Goal: Task Accomplishment & Management: Use online tool/utility

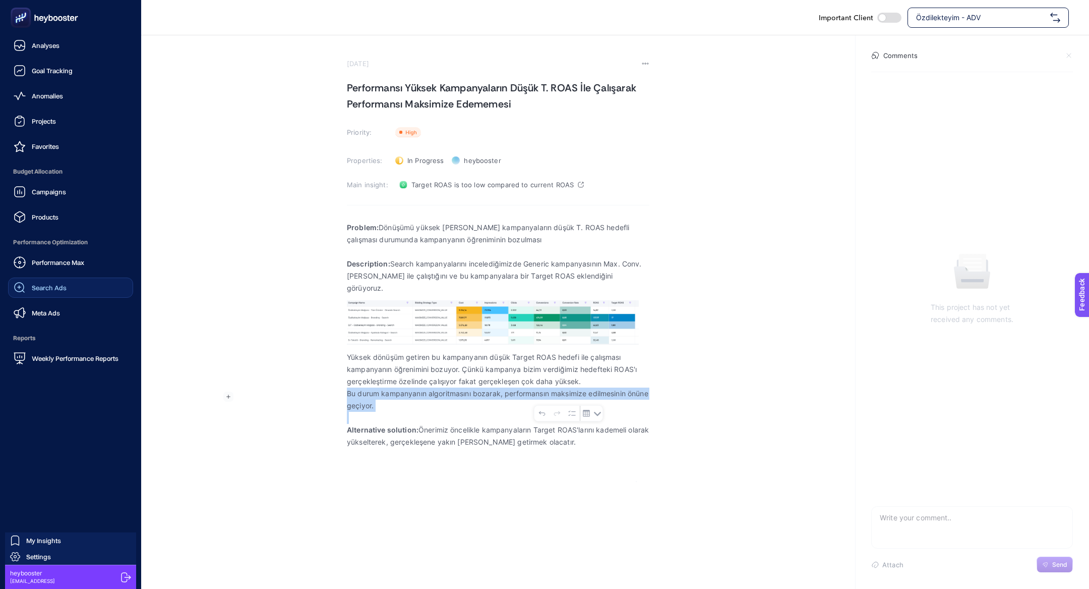
click at [48, 282] on div "Search Ads" at bounding box center [40, 287] width 53 height 12
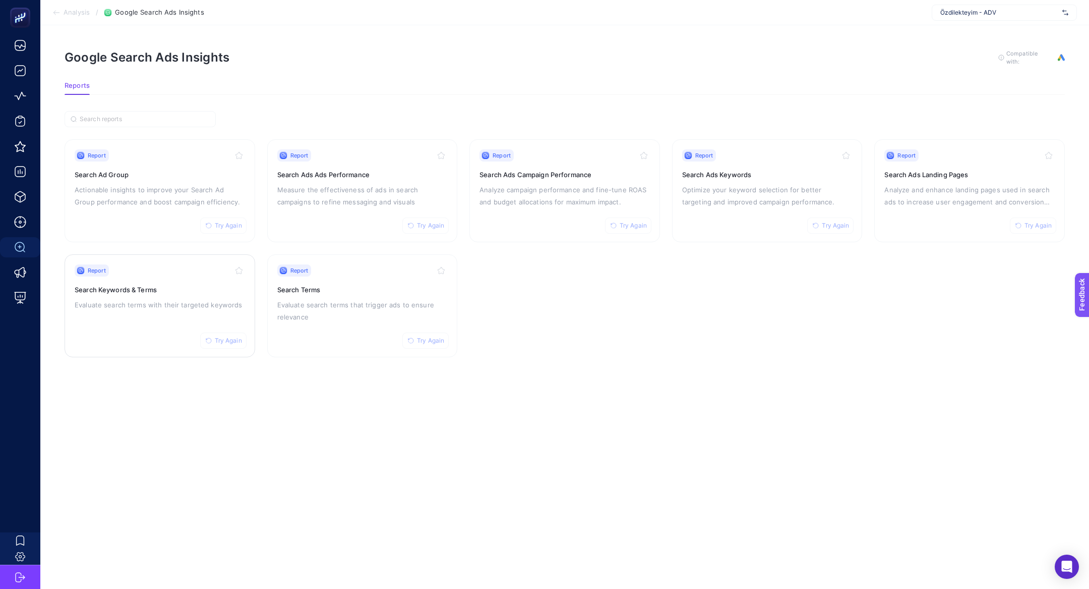
click at [155, 278] on div "Report Try Again Search Keywords & Terms Evaluate search terms with their targe…" at bounding box center [160, 305] width 170 height 83
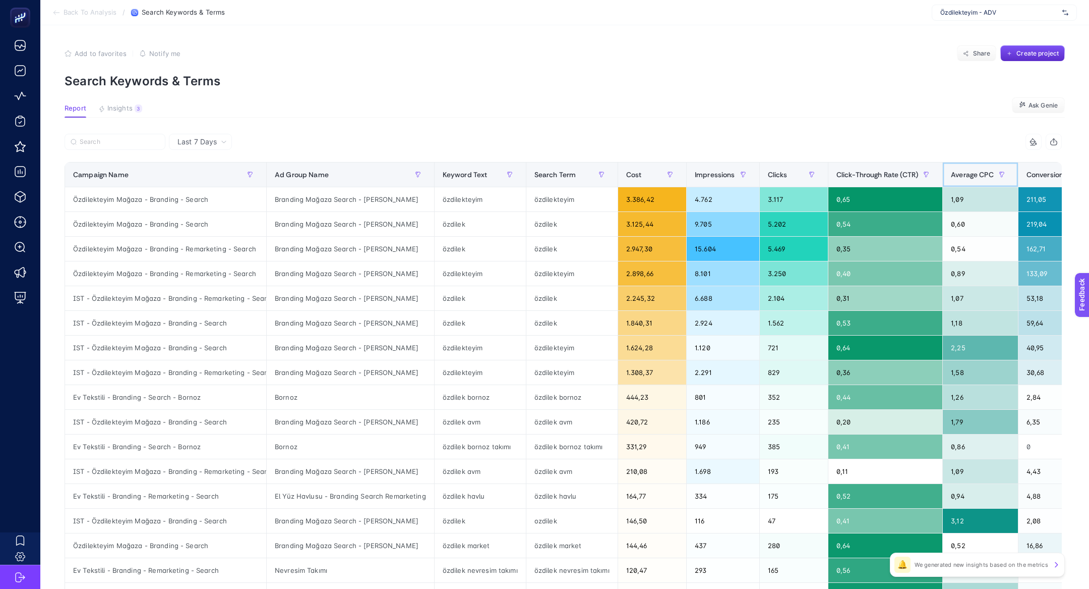
click at [957, 172] on span "Average CPC" at bounding box center [972, 174] width 43 height 8
click at [918, 172] on span "Click-Through Rate (CTR)" at bounding box center [878, 174] width 82 height 8
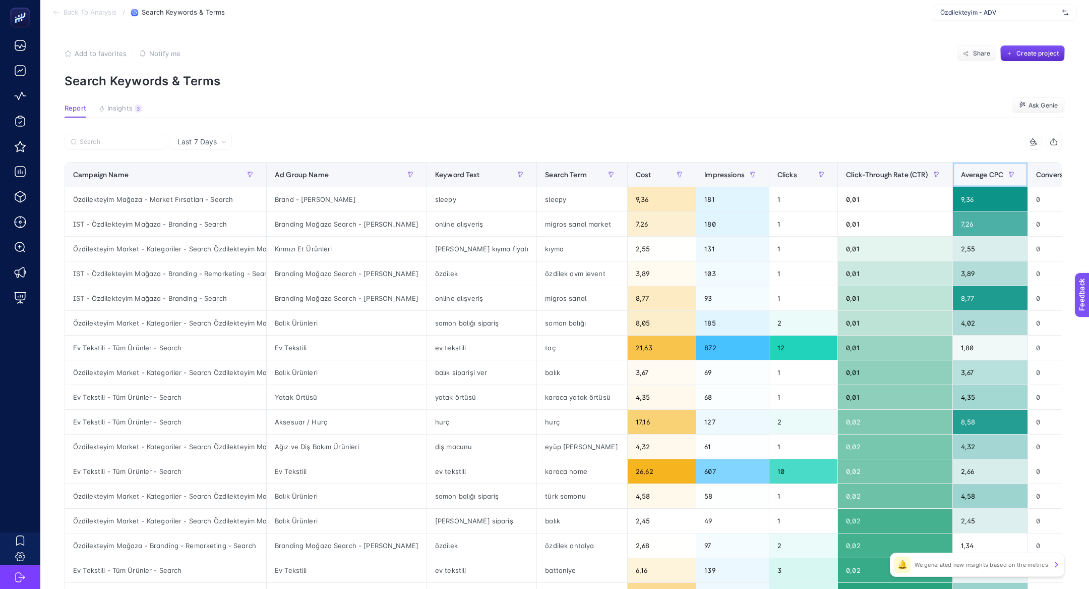
click at [961, 173] on span "Average CPC" at bounding box center [982, 174] width 43 height 8
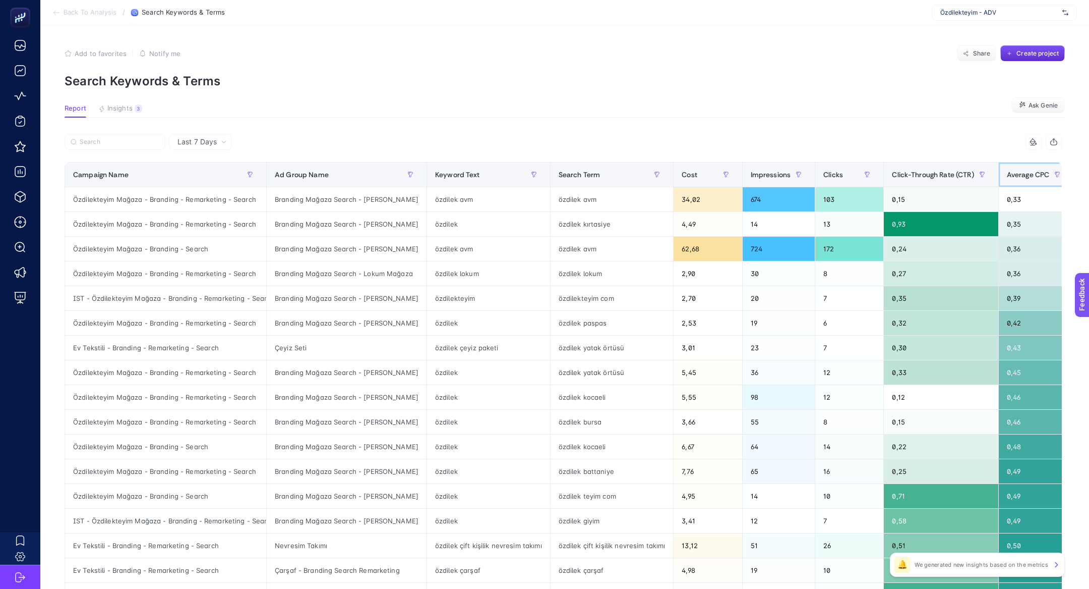
click at [1017, 178] on span "Average CPC" at bounding box center [1028, 174] width 43 height 8
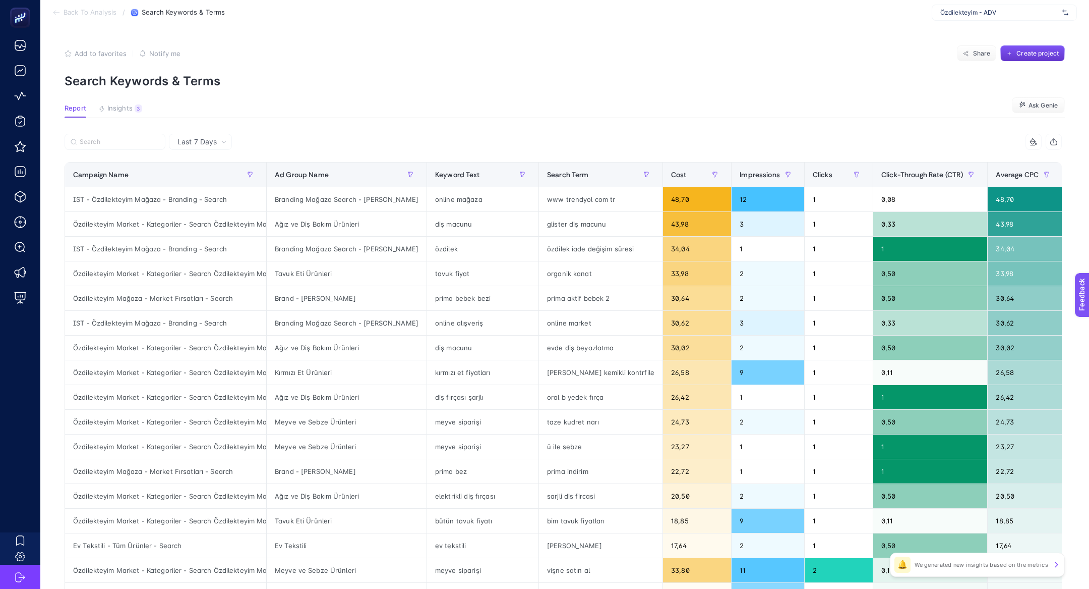
click at [1032, 47] on button "Create project" at bounding box center [1033, 53] width 65 height 16
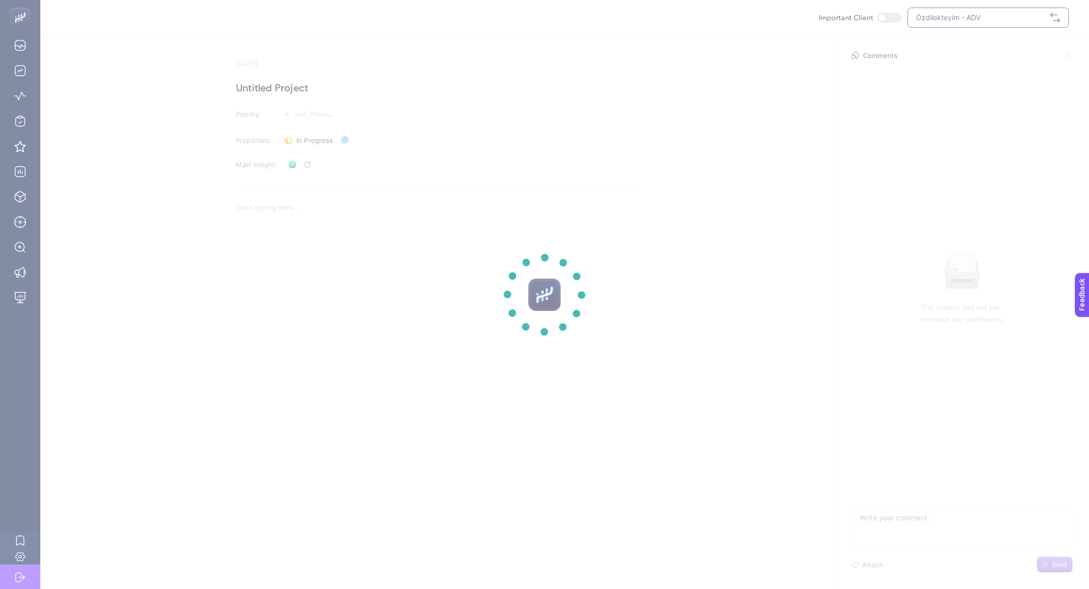
click at [276, 85] on section at bounding box center [544, 294] width 1089 height 589
click at [276, 84] on section at bounding box center [544, 294] width 1089 height 589
click at [276, 83] on section at bounding box center [544, 294] width 1089 height 589
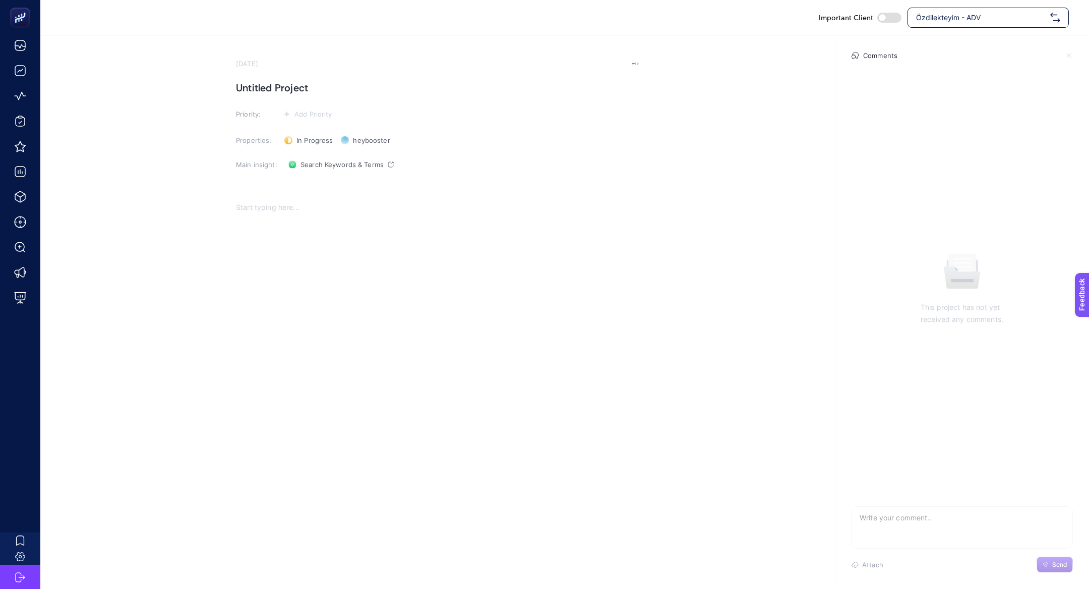
click at [277, 90] on h1 "Untitled Project" at bounding box center [437, 88] width 403 height 16
click at [297, 101] on section "[DATE] Yüksek Maliyetli Trendyol Aramalarının Tetiklenmesi Priority: Add Priori…" at bounding box center [437, 228] width 403 height 337
click at [297, 110] on span "Add Priority" at bounding box center [314, 114] width 38 height 8
click at [308, 133] on rect at bounding box center [304, 134] width 31 height 10
click at [304, 116] on icon at bounding box center [303, 116] width 16 height 5
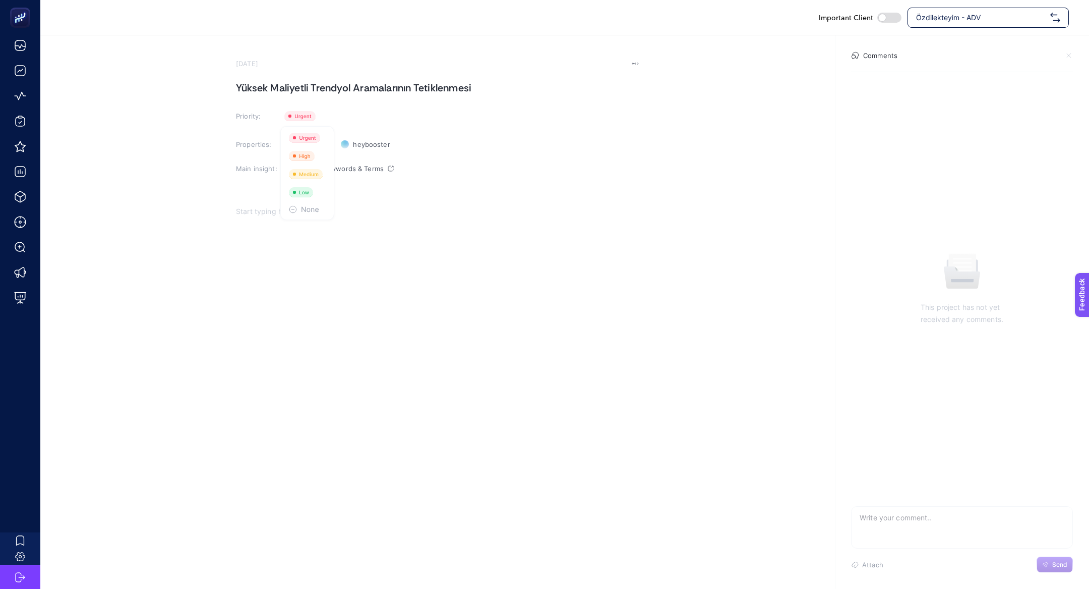
drag, startPoint x: 304, startPoint y: 142, endPoint x: 307, endPoint y: 157, distance: 15.9
click at [307, 157] on ul at bounding box center [307, 173] width 54 height 94
click at [307, 157] on section "[DATE] Yüksek Maliyetli Trendyol Aramalarının Tetiklenmesi Priority: Priority P…" at bounding box center [437, 230] width 403 height 341
click at [311, 122] on div "Priority" at bounding box center [301, 116] width 42 height 16
click at [311, 152] on rect at bounding box center [302, 156] width 26 height 10
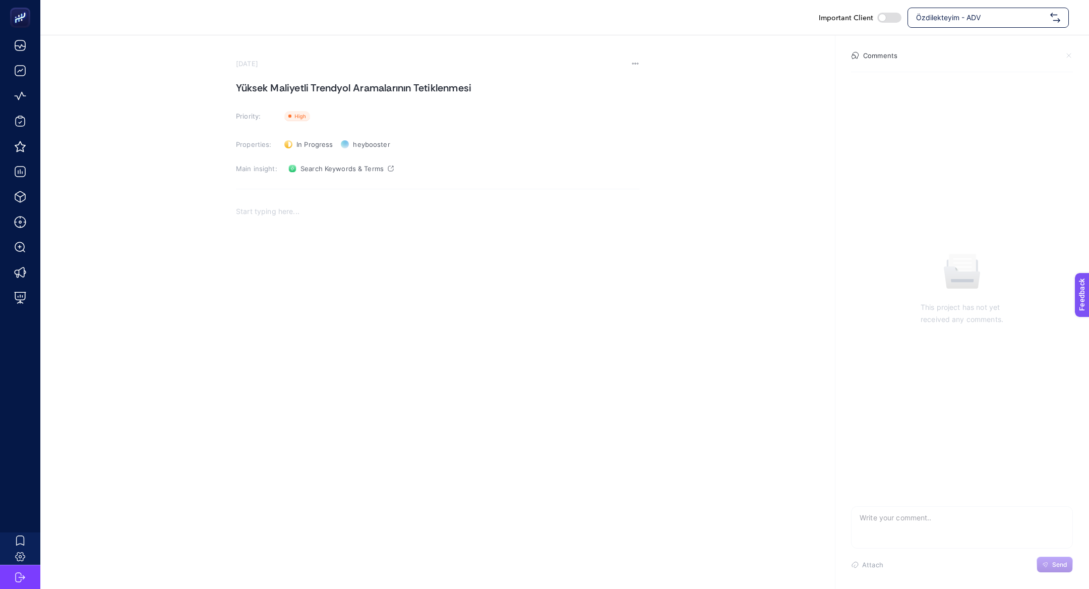
click at [302, 241] on div "Rich Text Editor. Editing area: main" at bounding box center [437, 300] width 403 height 202
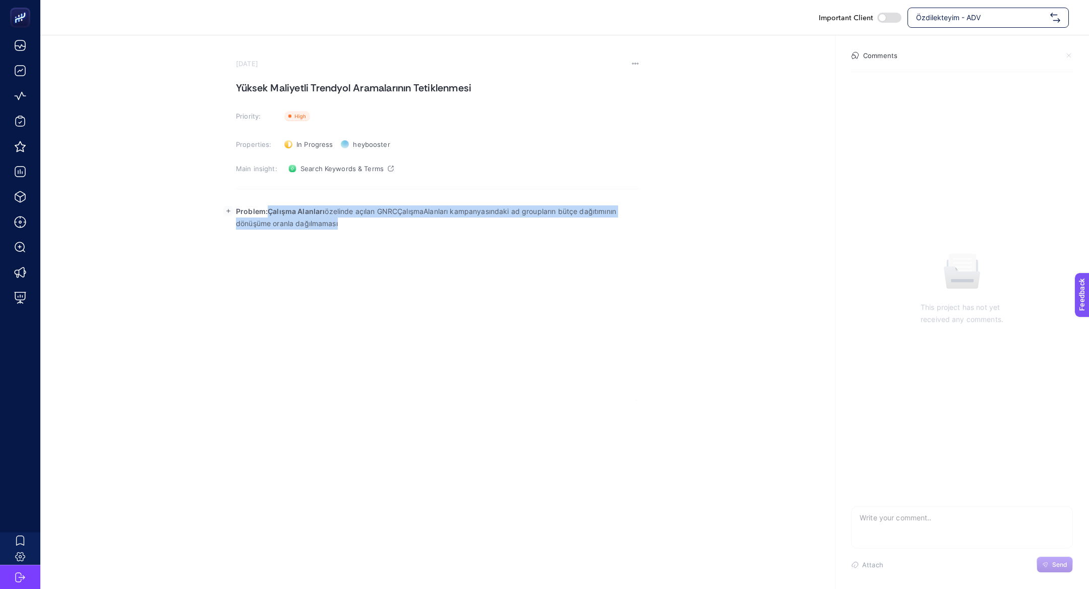
drag, startPoint x: 268, startPoint y: 210, endPoint x: 440, endPoint y: 300, distance: 194.0
click at [438, 300] on div "Problem:Çalışma Alanları özelinde açılan GNRCÇalışmaAlanları kampanyasındaki ad…" at bounding box center [437, 300] width 403 height 202
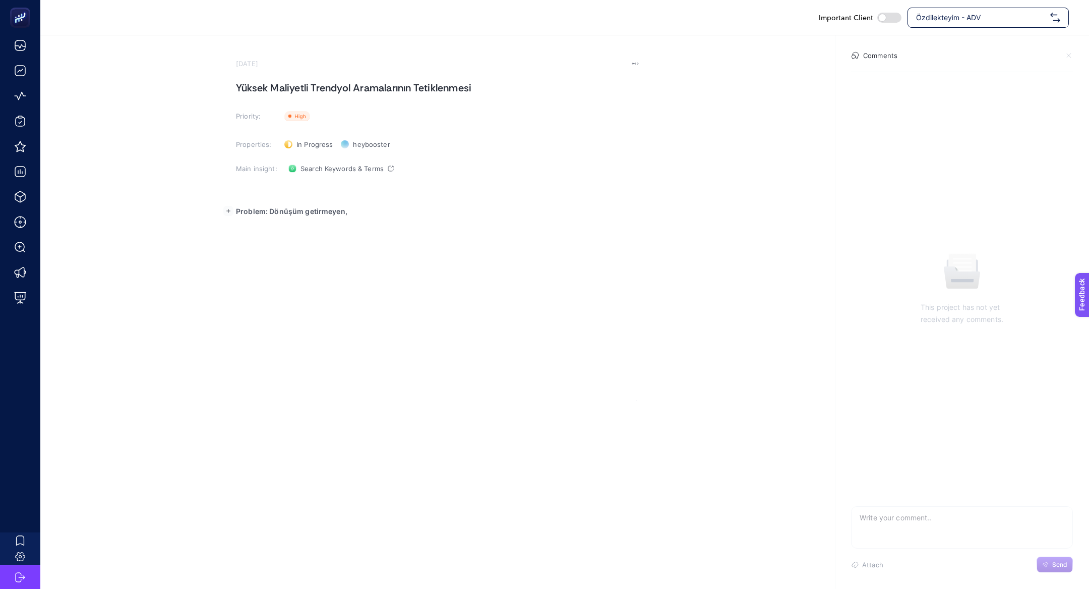
drag, startPoint x: 268, startPoint y: 210, endPoint x: 393, endPoint y: 210, distance: 125.1
click at [393, 210] on p "Problem: Dönüşüm getirmeyen," at bounding box center [437, 211] width 403 height 12
drag, startPoint x: 380, startPoint y: 211, endPoint x: 268, endPoint y: 212, distance: 112.0
click at [268, 212] on p "Problem: Dönüşüm getirmeyen," at bounding box center [437, 211] width 403 height 12
click at [410, 214] on p "Problem: Dönüşüm getirmeyen," at bounding box center [437, 211] width 403 height 12
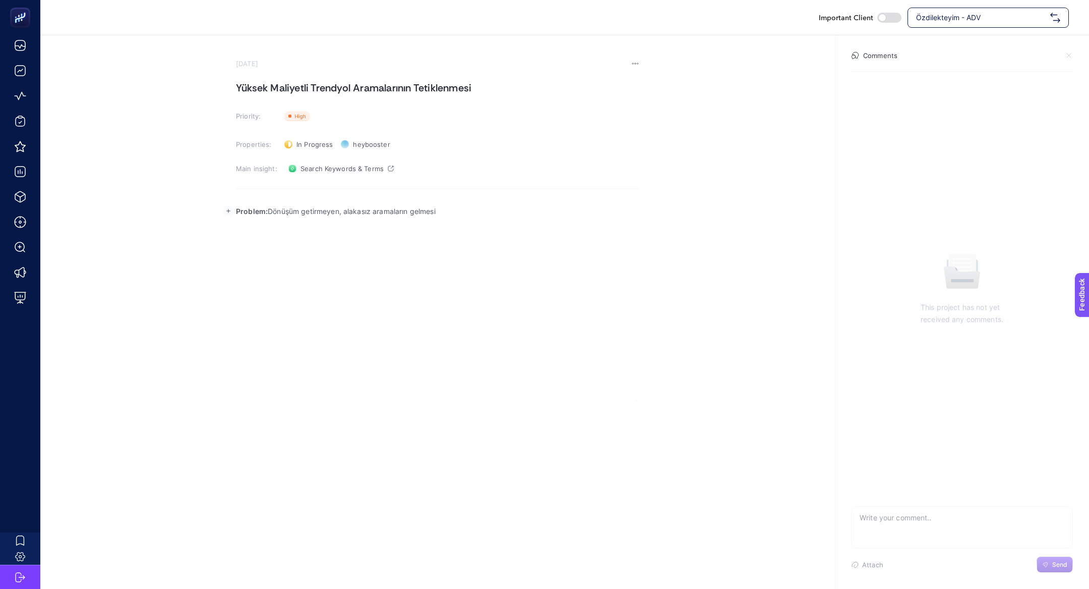
click at [290, 275] on div "Problem: Dönüşüm getirmeyen, alakasız aramaların gelmesi" at bounding box center [437, 300] width 403 height 202
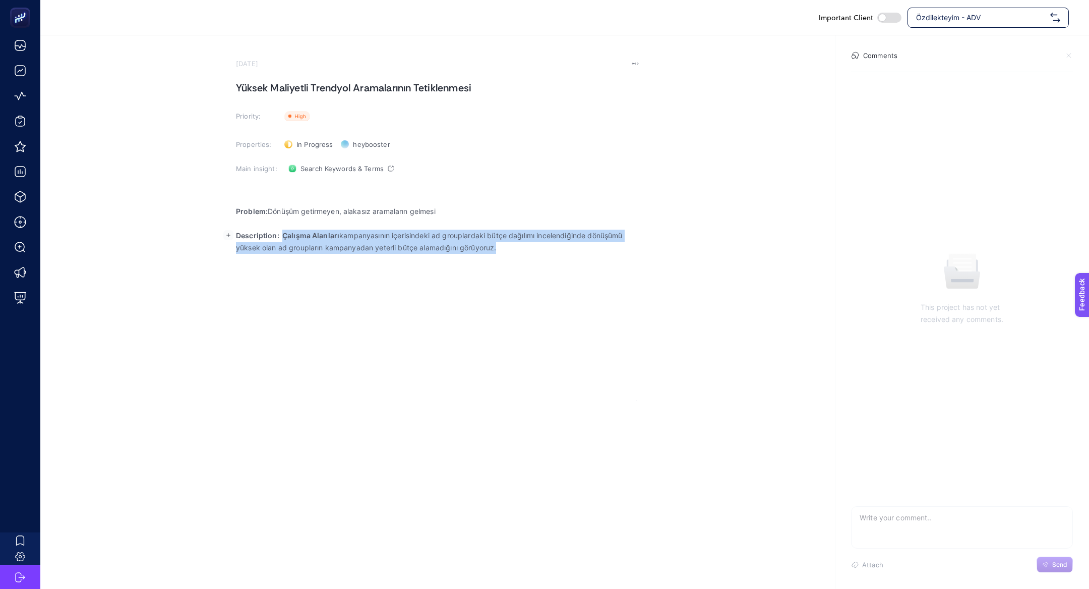
drag, startPoint x: 284, startPoint y: 235, endPoint x: 585, endPoint y: 272, distance: 303.9
click at [585, 273] on div "Problem: Dönüşüm getirmeyen, alakasız aramaların gelmesi Description: Çalışma A…" at bounding box center [437, 300] width 403 height 202
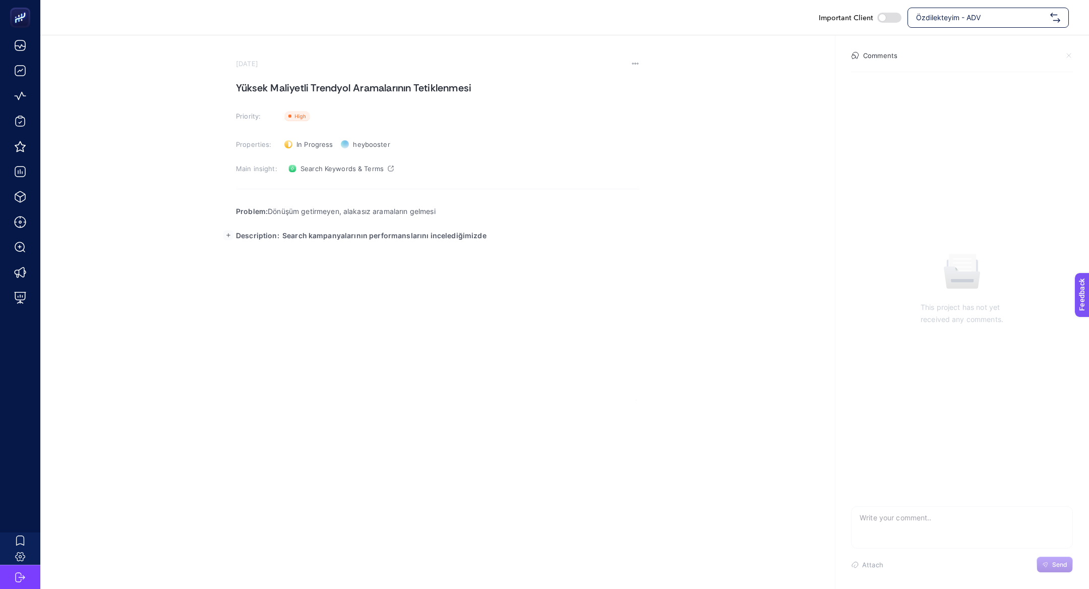
drag, startPoint x: 281, startPoint y: 235, endPoint x: 315, endPoint y: 244, distance: 34.9
click at [315, 244] on div "Problem: Dönüşüm getirmeyen, alakasız aramaların gelmesi Description: Search ka…" at bounding box center [437, 300] width 403 height 202
drag, startPoint x: 283, startPoint y: 237, endPoint x: 471, endPoint y: 266, distance: 189.4
click at [471, 266] on div "Problem: Dönüşüm getirmeyen, alakasız aramaların gelmesi Description: Search ka…" at bounding box center [437, 300] width 403 height 202
click at [495, 239] on p "Description: Search kampanyalarının performanslarını incelediğimizde" at bounding box center [437, 235] width 403 height 12
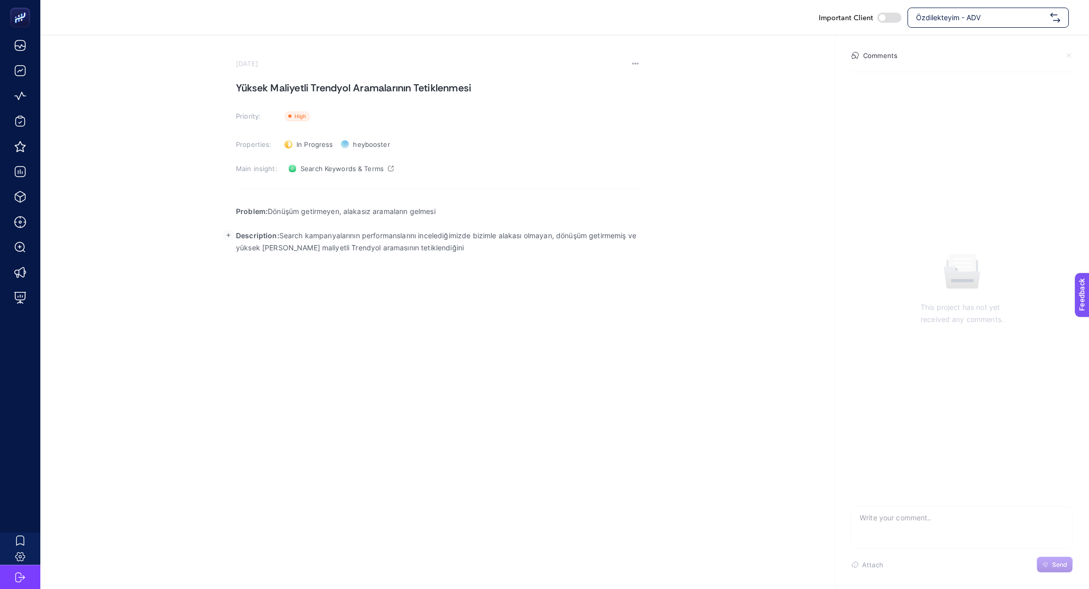
click at [505, 248] on p "Description: Search kampanyalarının performanslarını incelediğimizde bizimle al…" at bounding box center [437, 241] width 403 height 24
click at [228, 257] on rect "button" at bounding box center [228, 259] width 10 height 10
click at [228, 278] on icon "Editor block content toolbar" at bounding box center [226, 280] width 8 height 8
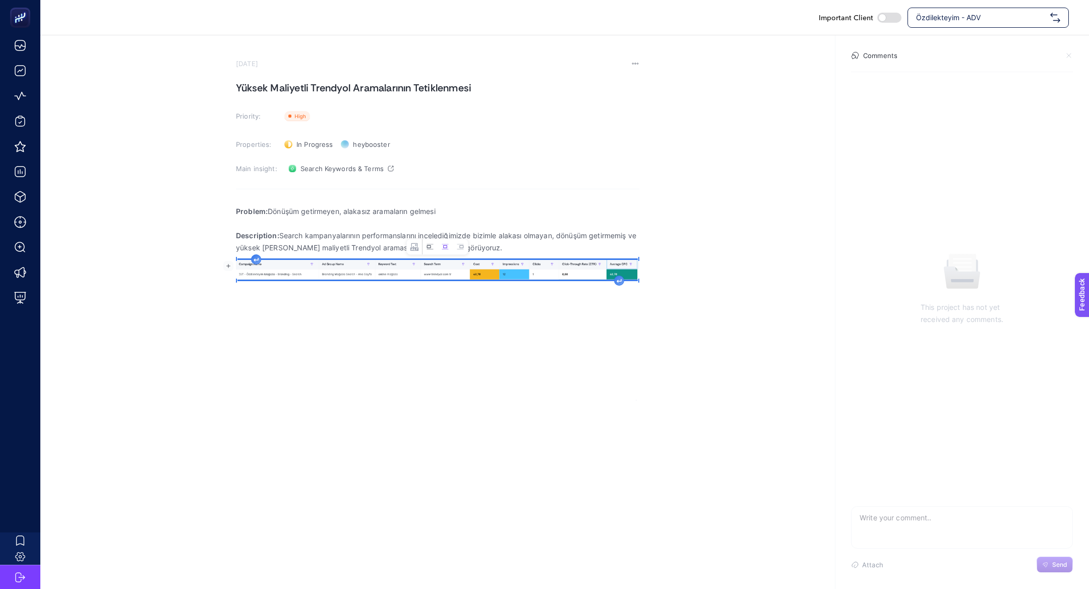
click at [428, 245] on icon "Image toolbar" at bounding box center [430, 247] width 8 height 8
click at [608, 283] on div "Rich Text Editor. Editing area: main" at bounding box center [609, 280] width 10 height 10
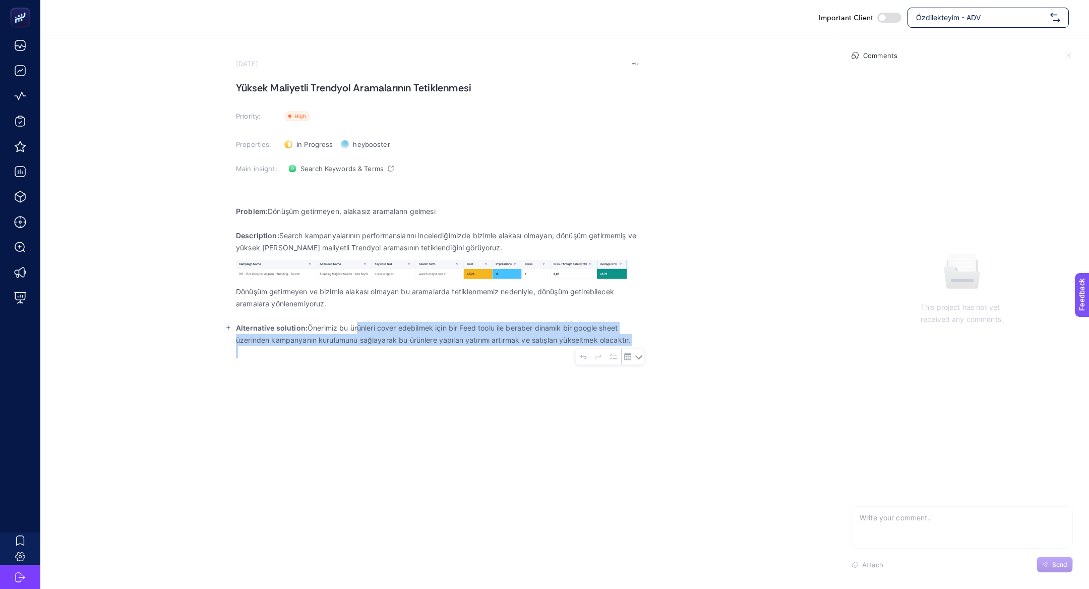
drag, startPoint x: 353, startPoint y: 327, endPoint x: 472, endPoint y: 407, distance: 143.1
click at [472, 407] on div "Important Client Özdilekteyim - ADV [DATE] Yüksek Maliyetli Trendyol Aramaların…" at bounding box center [544, 294] width 1089 height 589
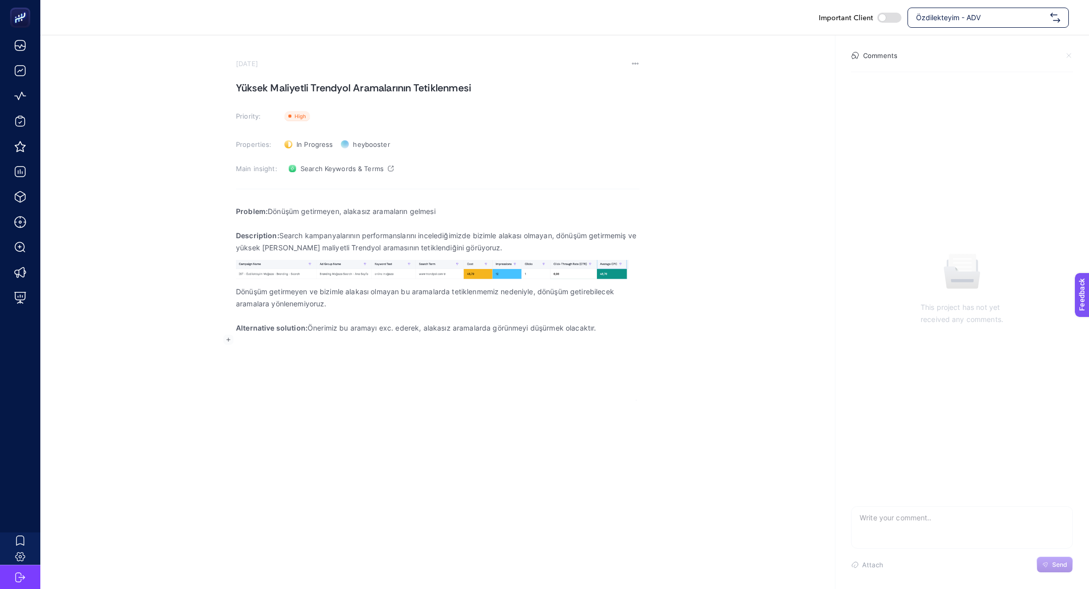
click at [363, 82] on h1 "Yüksek Maliyetli Trendyol Aramalarının Tetiklenmesi" at bounding box center [437, 88] width 403 height 16
copy h1 "Yüksek Maliyetli Trendyol Aramalarının Tetiklenmesi"
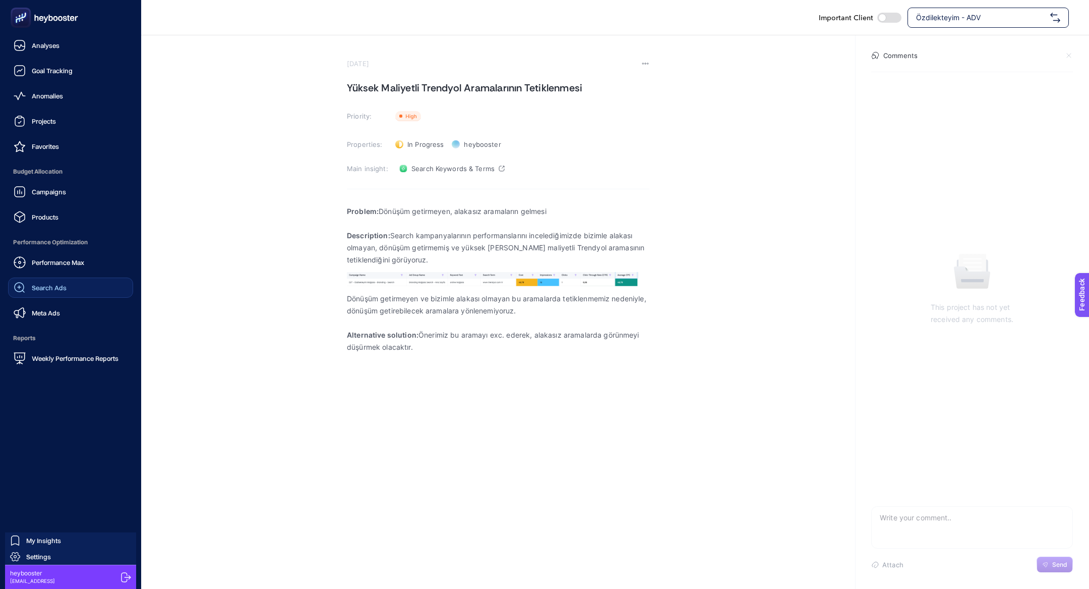
click at [67, 289] on link "Search Ads" at bounding box center [70, 287] width 125 height 20
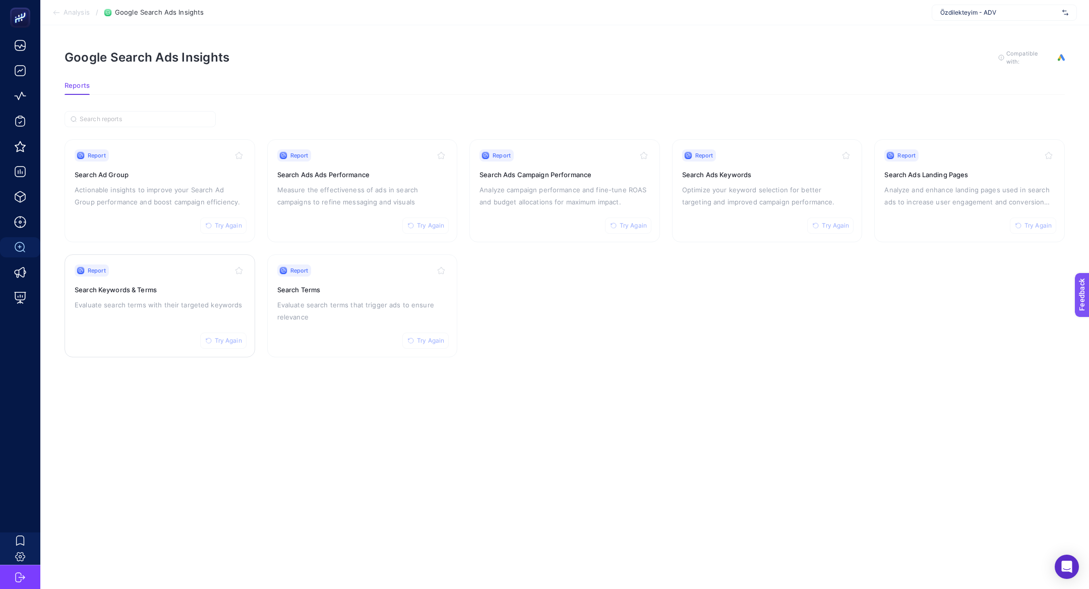
click at [142, 316] on div "Report Try Again Search Keywords & Terms Evaluate search terms with their targe…" at bounding box center [160, 305] width 170 height 83
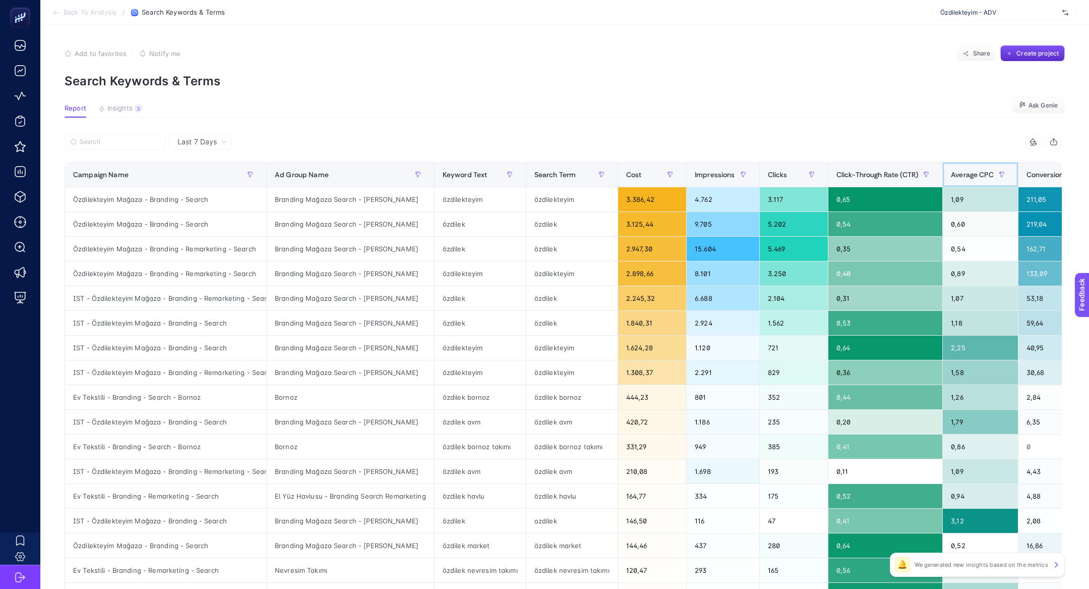
click at [975, 173] on span "Average CPC" at bounding box center [972, 174] width 43 height 8
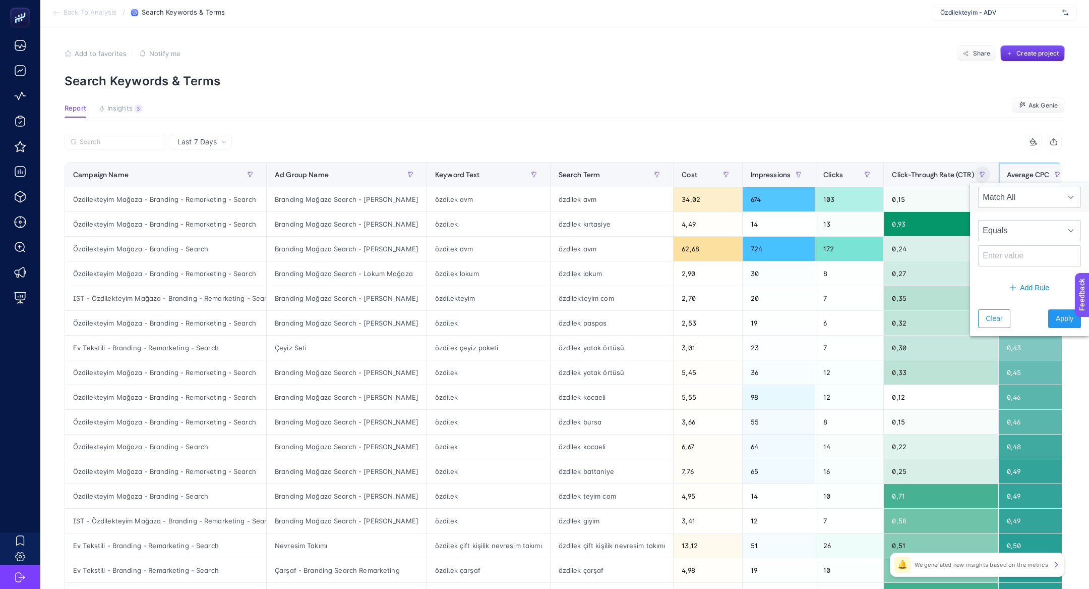
click at [1015, 168] on div "Average CPC" at bounding box center [1036, 174] width 59 height 16
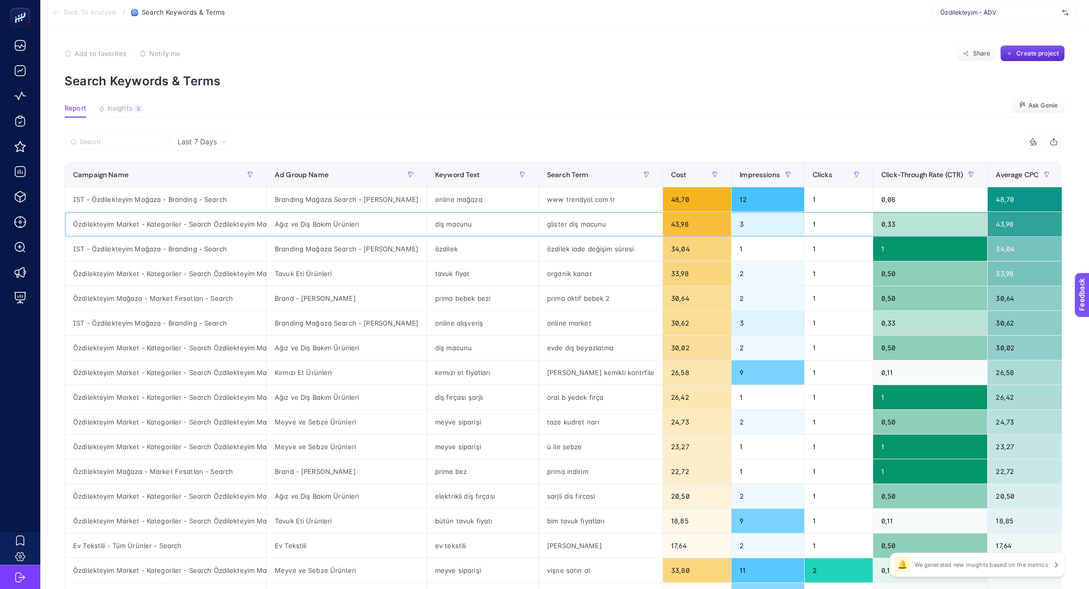
click at [539, 223] on div "glister diş macunu" at bounding box center [601, 224] width 124 height 24
copy div "glister"
click at [130, 143] on input "Search" at bounding box center [120, 142] width 80 height 8
paste input "glister"
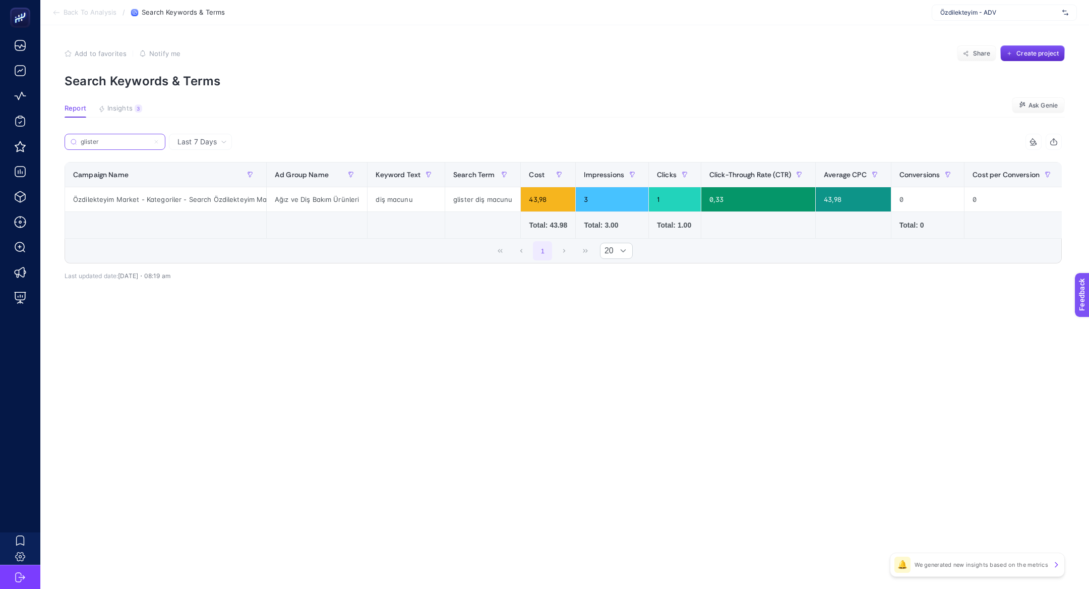
type input "glister"
click at [443, 30] on article "Add to favorites false Notify me Share Create project Search Keywords & Terms R…" at bounding box center [564, 306] width 1049 height 563
click at [1050, 48] on button "Create project" at bounding box center [1033, 53] width 65 height 16
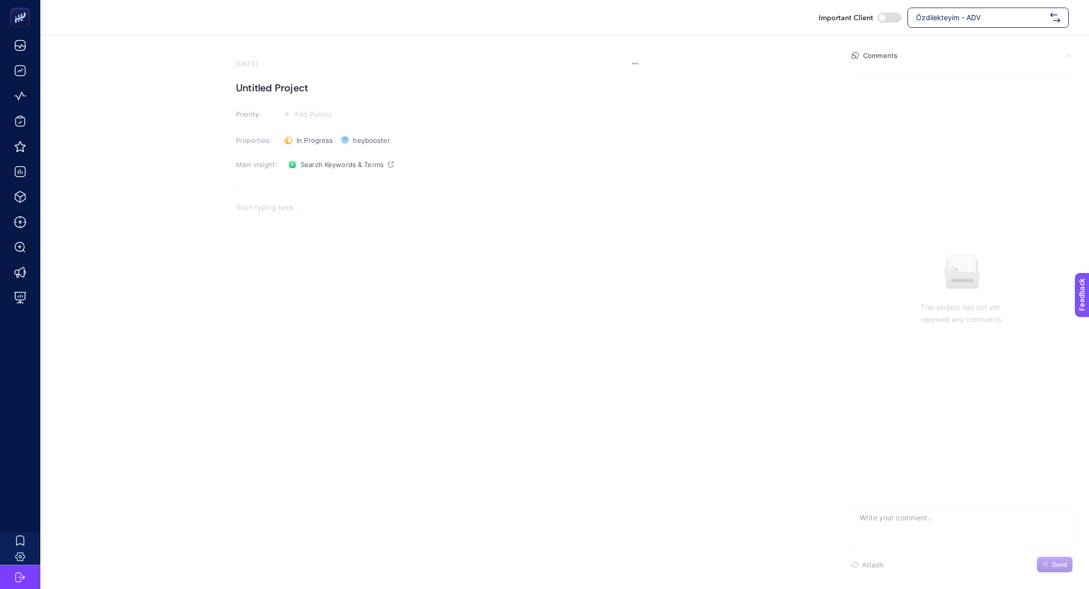
click at [399, 233] on div "Rich Text Editor. Editing area: main" at bounding box center [437, 296] width 403 height 202
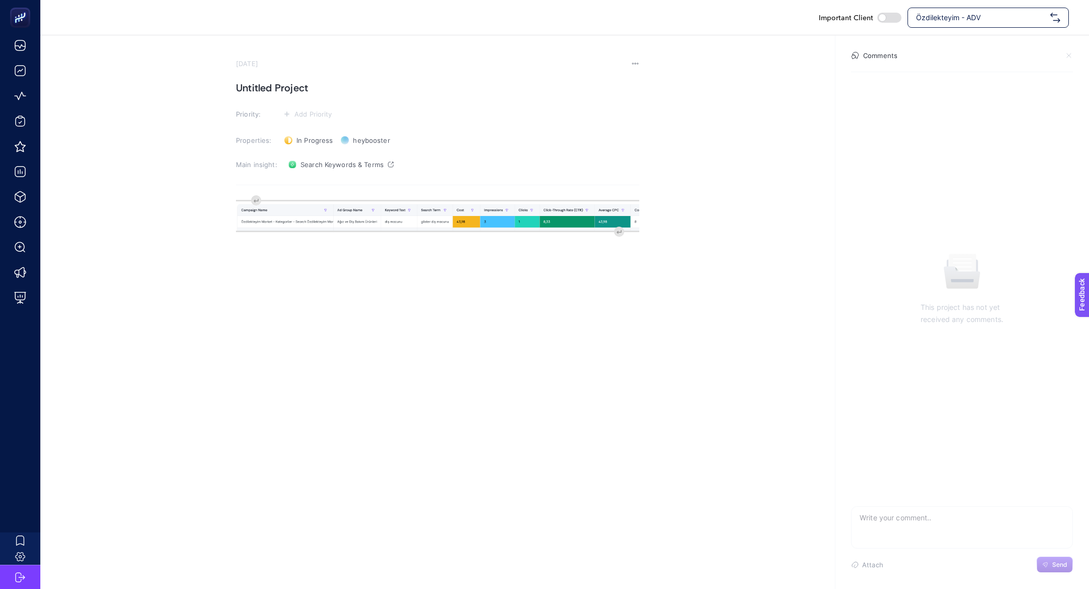
click at [296, 84] on h1 "Untitled Project" at bounding box center [437, 88] width 403 height 16
click at [320, 116] on span "Add Priority" at bounding box center [314, 114] width 38 height 8
click at [320, 162] on li at bounding box center [307, 170] width 49 height 18
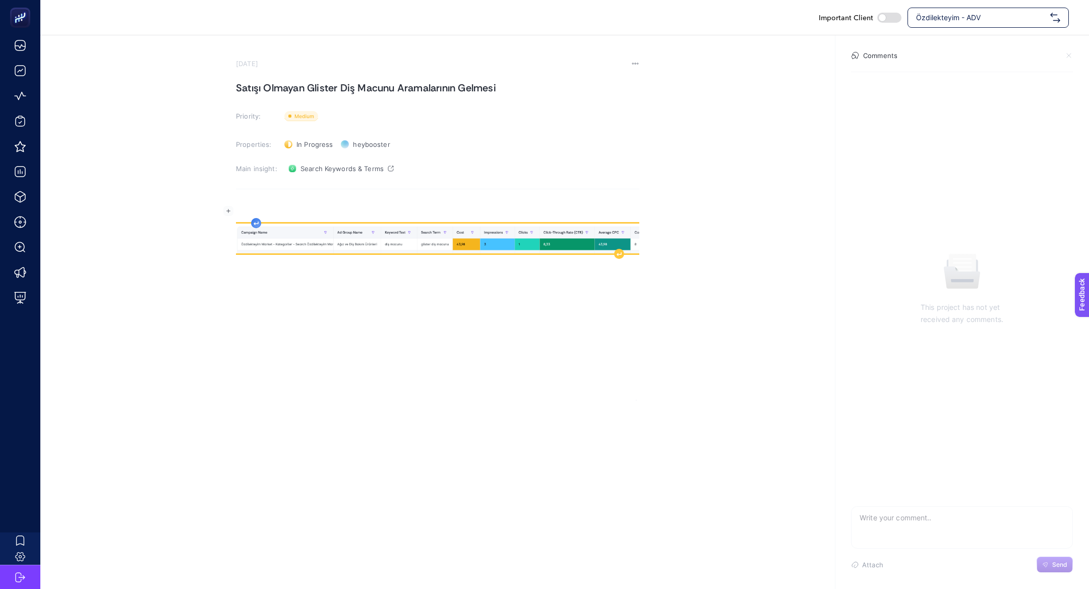
click at [255, 205] on div "Rich Text Editor. Editing area: main" at bounding box center [437, 300] width 403 height 202
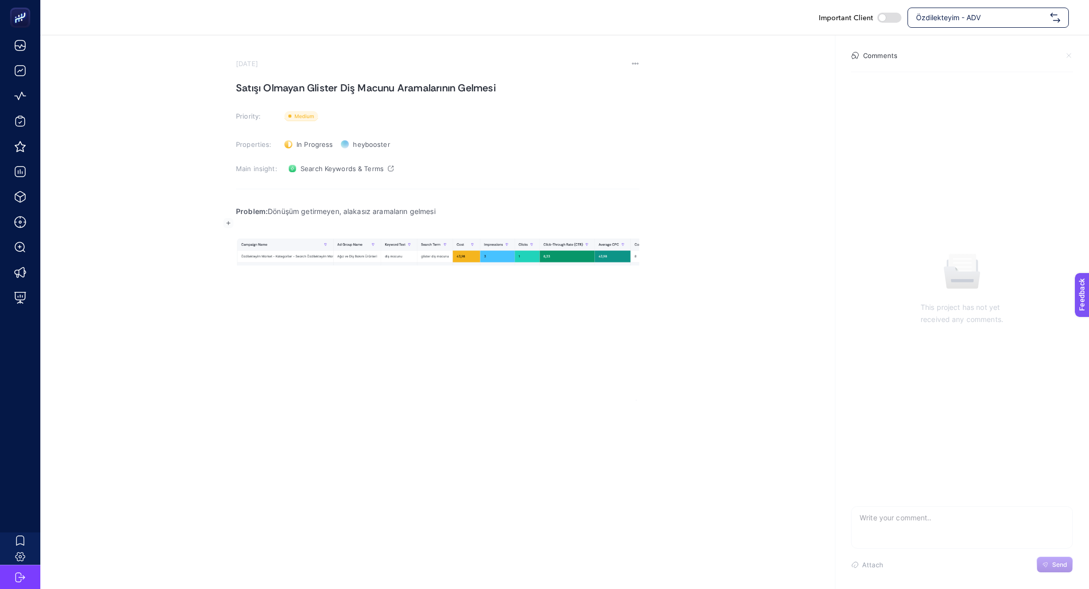
click at [375, 217] on p "Rich Text Editor. Editing area: main" at bounding box center [437, 223] width 403 height 12
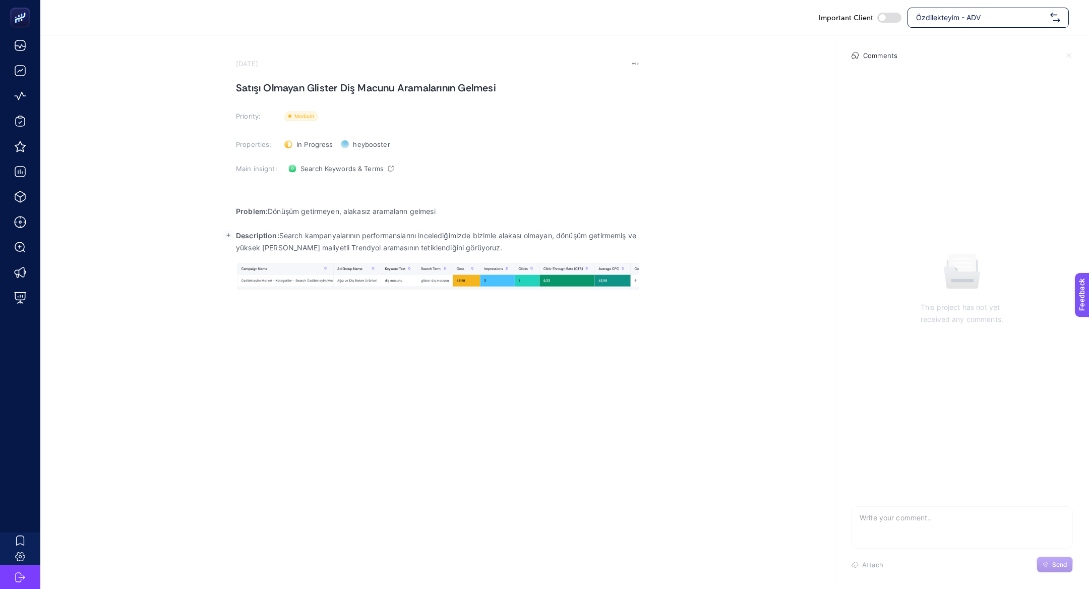
click at [325, 244] on p "Description: Search kampanyalarının performanslarını incelediğimizde bizimle al…" at bounding box center [437, 241] width 403 height 24
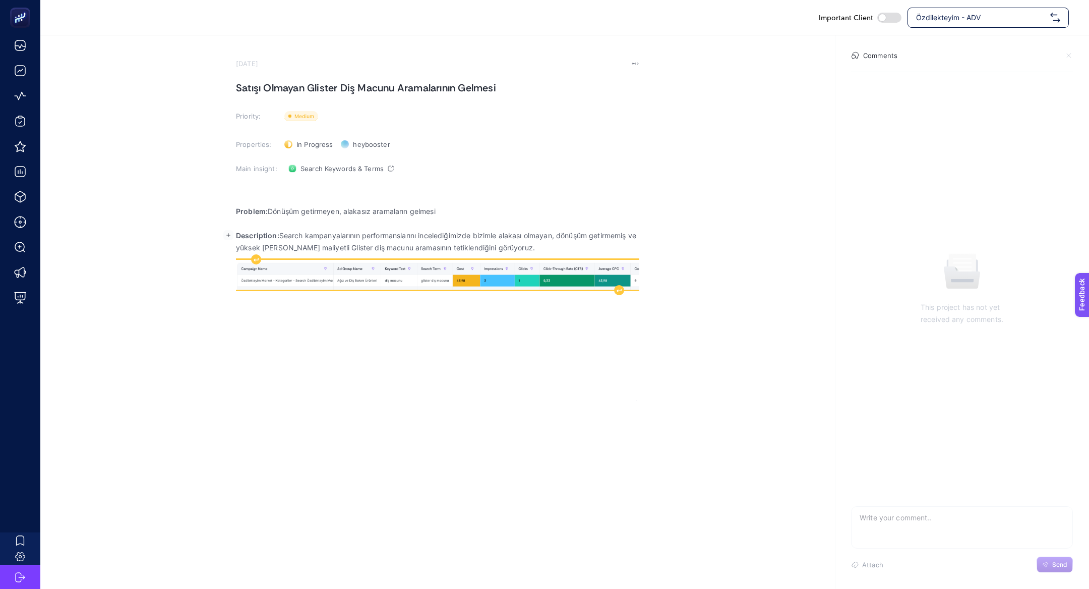
click at [502, 269] on img "Rich Text Editor. Editing area: main" at bounding box center [437, 275] width 403 height 30
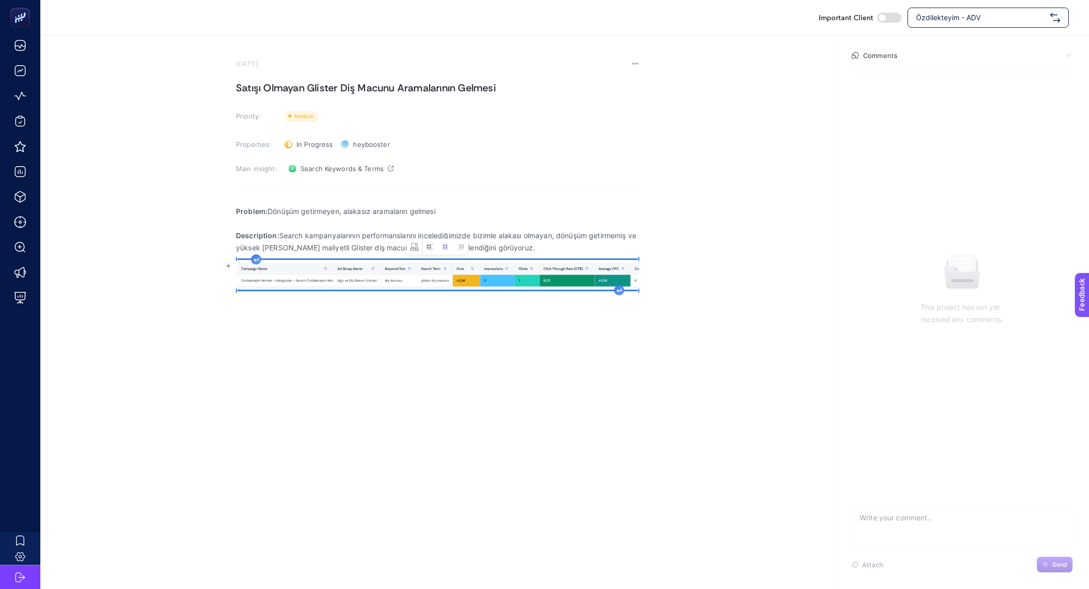
click at [428, 250] on icon "Image toolbar" at bounding box center [430, 247] width 8 height 8
click at [611, 295] on div "Problem: Dönüşüm getirmeyen, alakasız aramaların gelmesi Description: Search ka…" at bounding box center [437, 300] width 403 height 202
click at [610, 288] on icon "Rich Text Editor. Editing area: main" at bounding box center [608, 290] width 5 height 4
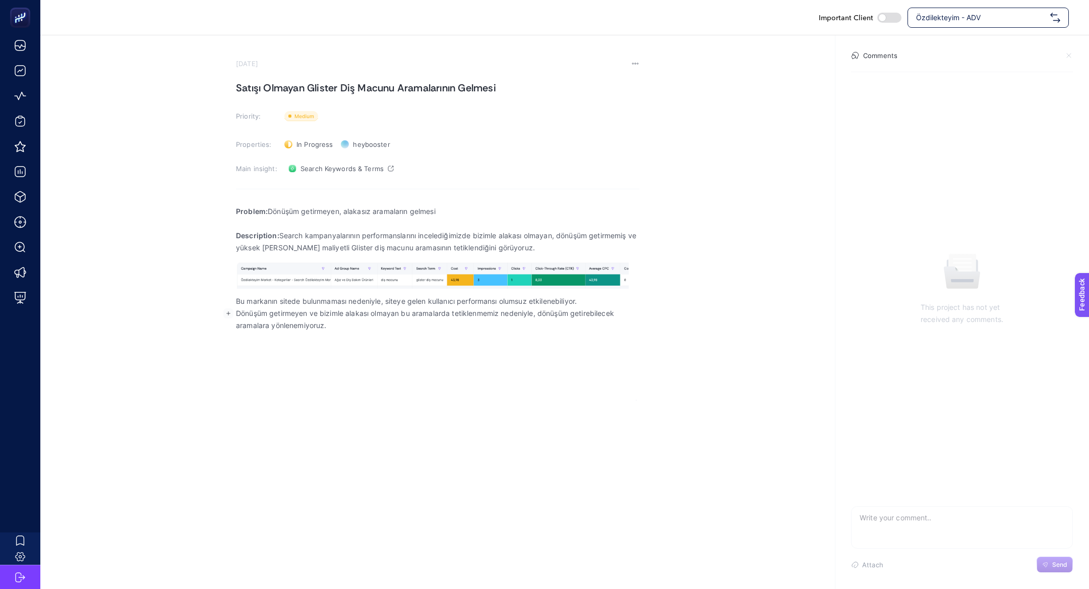
click at [360, 327] on p "Dönüşüm getirmeyen ve bizimle alakası olmayan bu aramalarda tetiklenmemiz neden…" at bounding box center [437, 319] width 403 height 24
click at [524, 312] on p "Dönüşüm getirmeyen ve bizimle alakası olmayan bu aramalarda tetiklenmemiz neden…" at bounding box center [437, 319] width 403 height 24
click at [470, 335] on p "Rich Text Editor. Editing area: main" at bounding box center [437, 337] width 403 height 12
click at [271, 87] on h1 "Satışı Olmayan Glister Diş Macunu Aramalarının Gelmesi" at bounding box center [437, 88] width 403 height 16
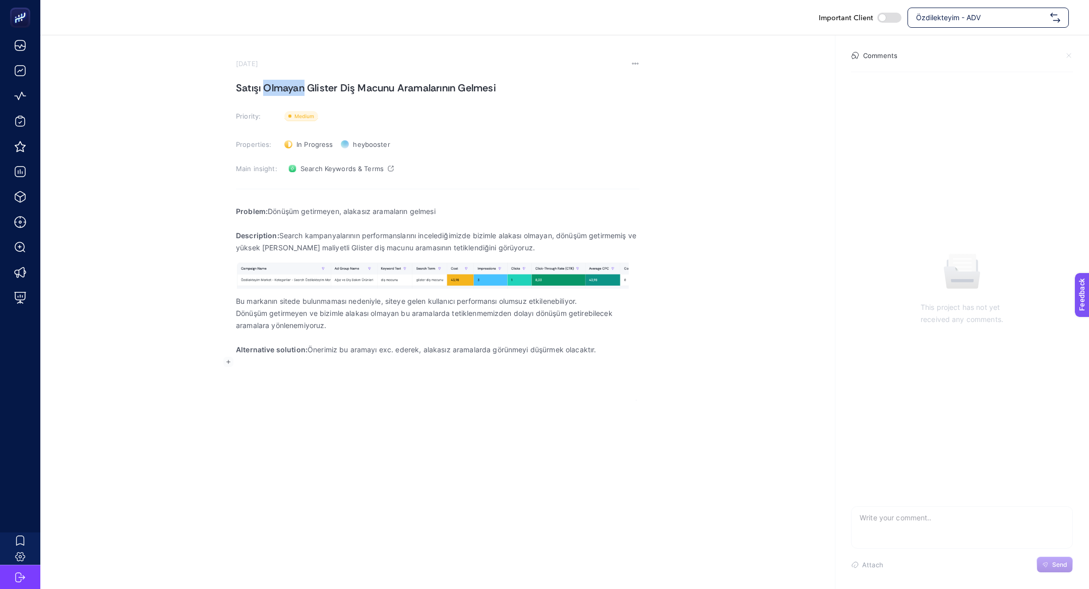
click at [271, 87] on h1 "Satışı Olmayan Glister Diş Macunu Aramalarının Gelmesi" at bounding box center [437, 88] width 403 height 16
copy h1 "Satışı Olmayan Glister Diş Macunu Aramalarının Gelmesi"
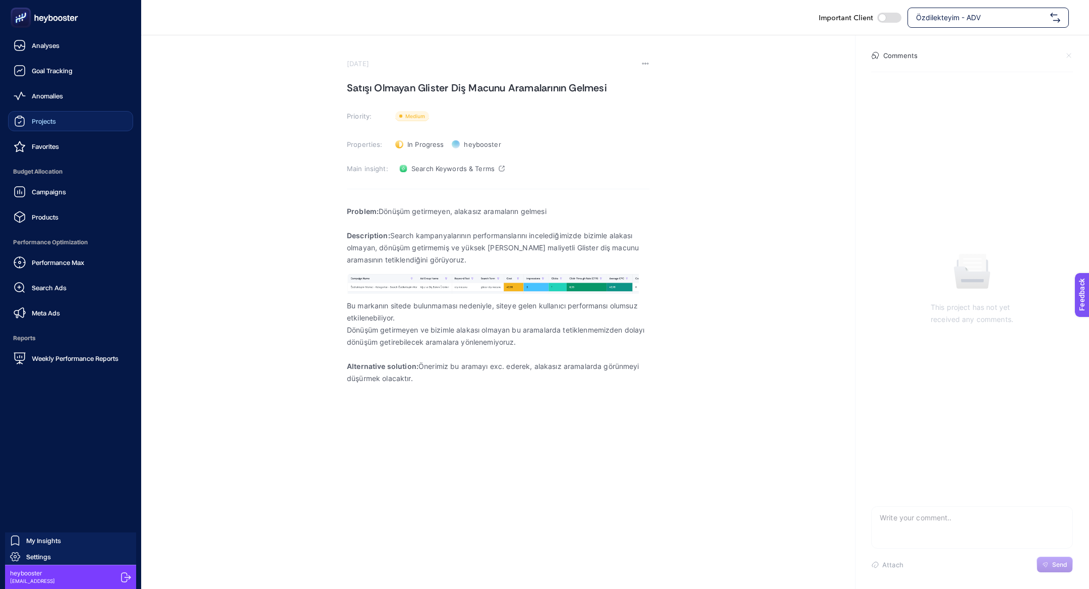
click at [29, 129] on link "Projects" at bounding box center [70, 121] width 125 height 20
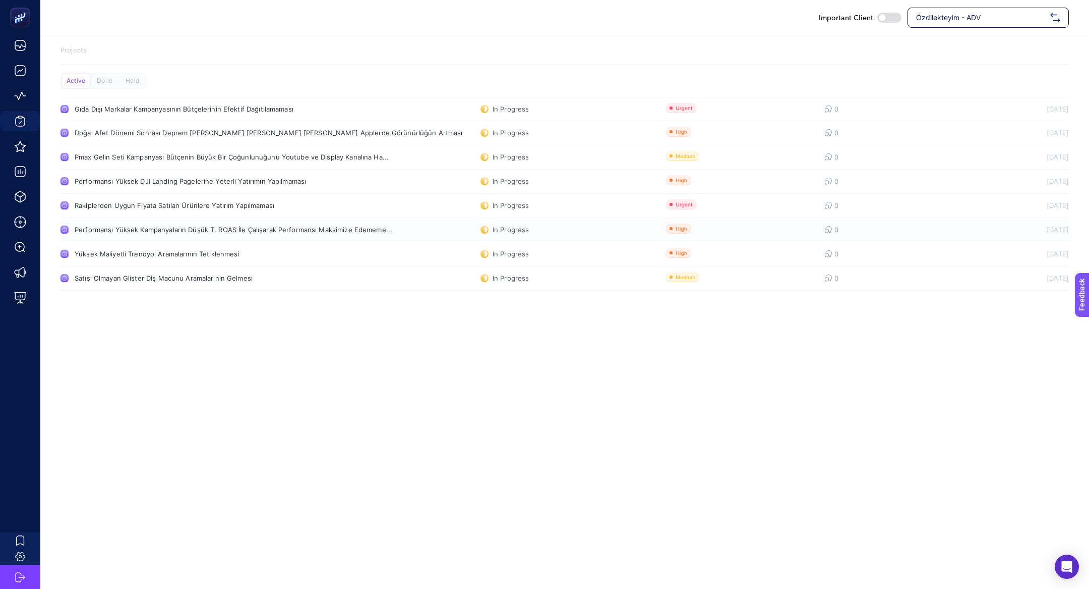
click at [186, 222] on link "Performansı Yüksek Kampanyaların Düşük T. ROAS İle Çalışarak Performansı Maksim…" at bounding box center [565, 230] width 1009 height 24
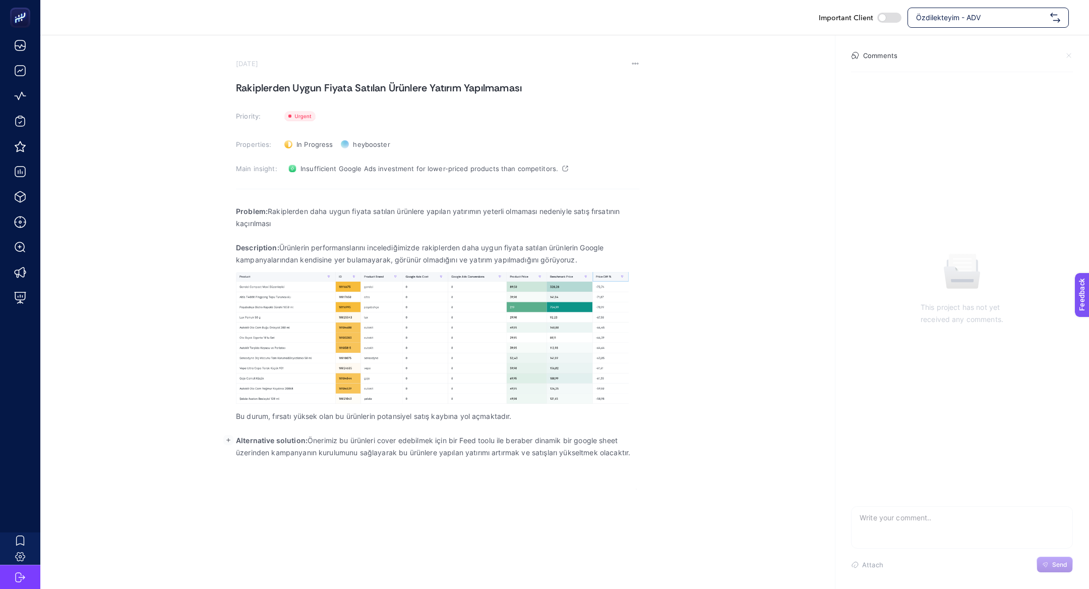
click at [279, 442] on strong "Alternative solution:" at bounding box center [272, 440] width 72 height 9
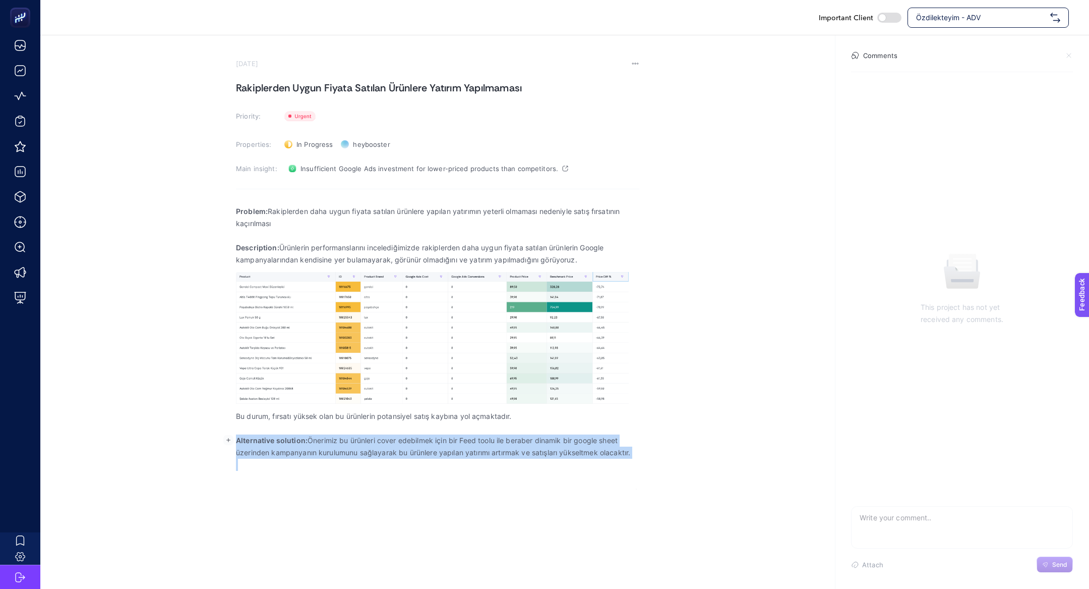
click at [279, 442] on strong "Alternative solution:" at bounding box center [272, 440] width 72 height 9
copy p "Alternative solution: Önerimiz bu ürünleri cover edebilmek için bir Feed toolu …"
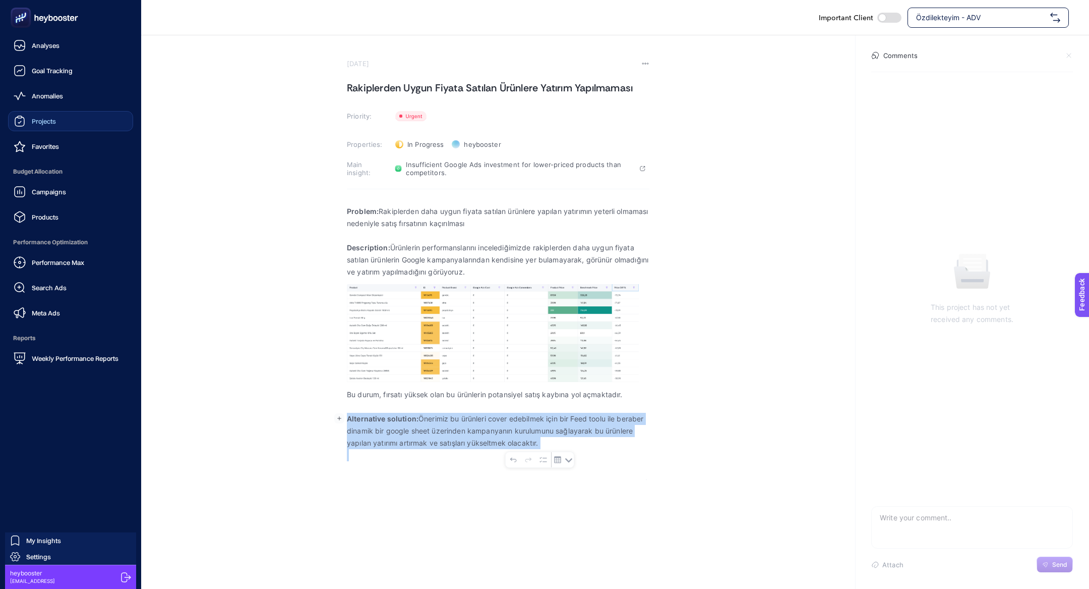
click at [48, 119] on span "Projects" at bounding box center [44, 121] width 24 height 8
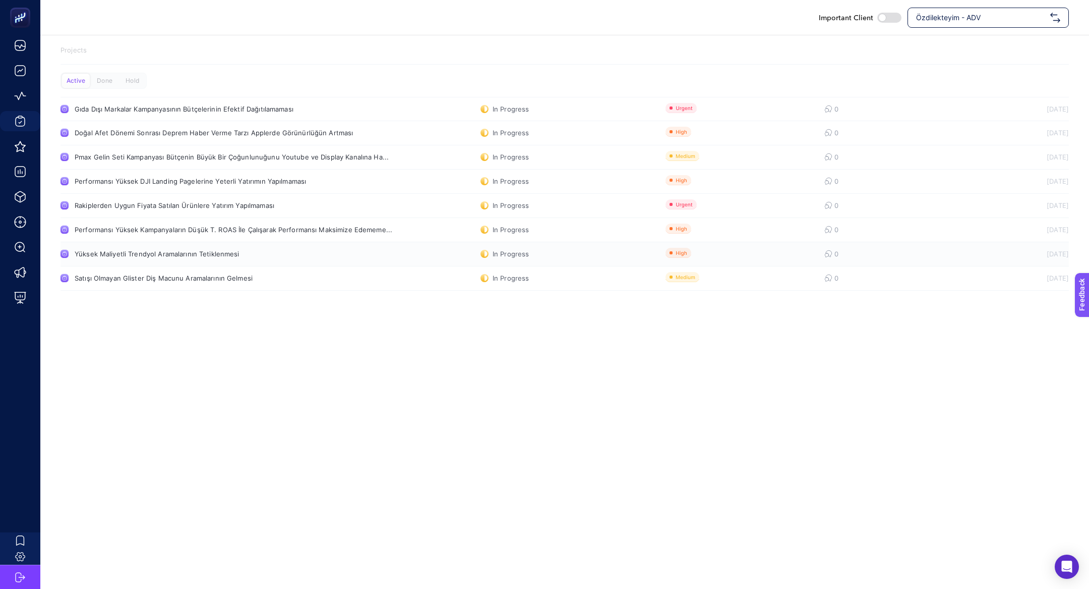
click at [142, 251] on div "Yüksek Maliyetli Trendyol Aramalarının Tetiklenmesi" at bounding box center [191, 254] width 233 height 8
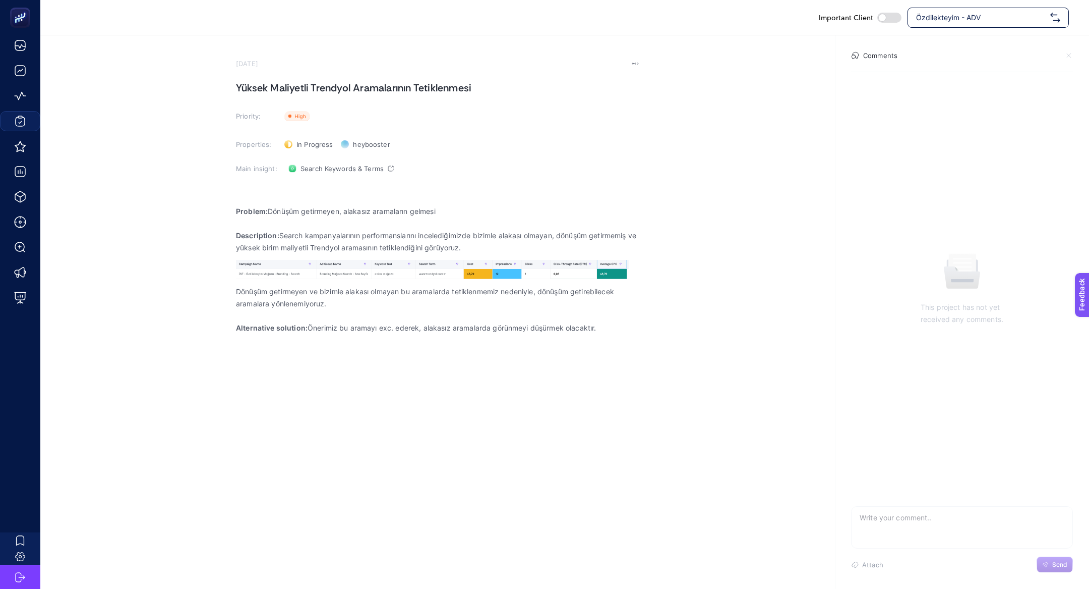
click at [292, 216] on p "Problem: Dönüşüm getirmeyen, alakasız aramaların gelmesi" at bounding box center [437, 211] width 403 height 12
copy p "Problem: Dönüşüm getirmeyen, alakasız aramaların gelmesi"
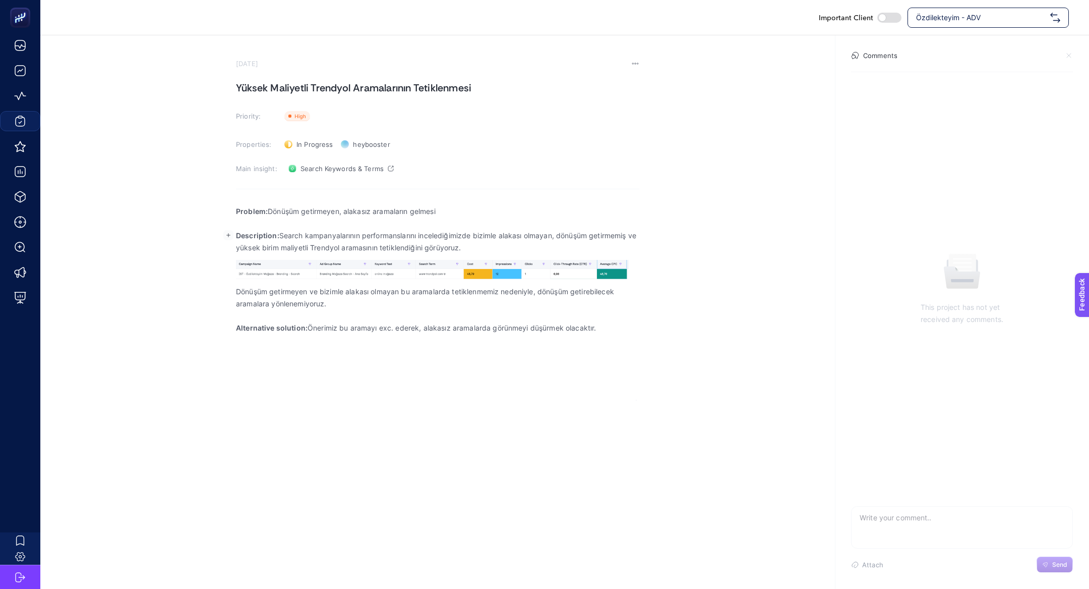
click at [240, 235] on strong "Description:" at bounding box center [257, 235] width 43 height 9
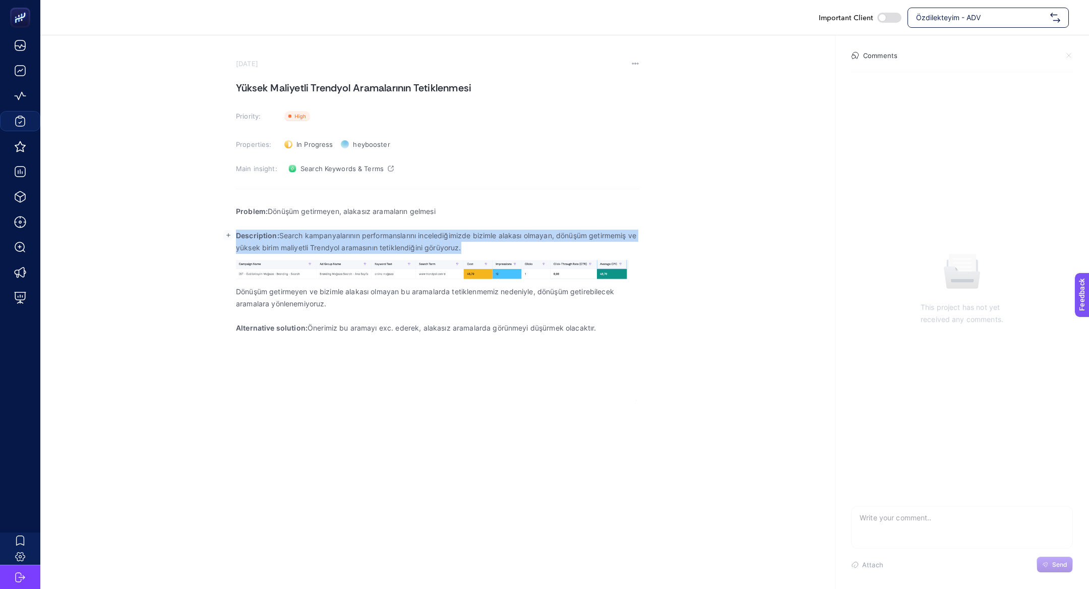
click at [240, 235] on strong "Description:" at bounding box center [257, 235] width 43 height 9
copy p "Description: Search kampanyalarının performanslarını incelediğimizde bizimle al…"
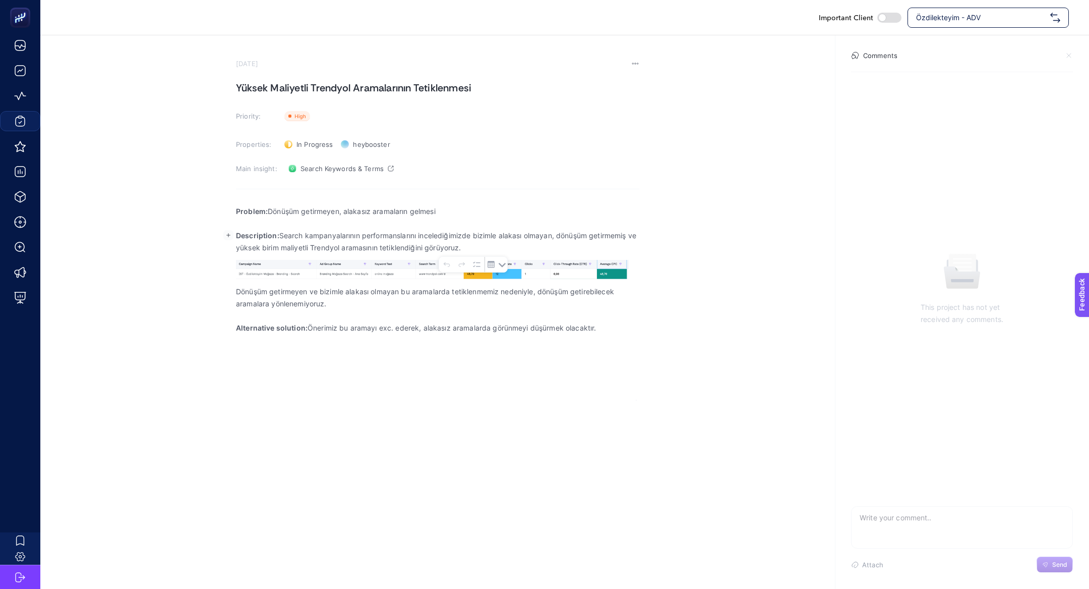
click at [286, 285] on p "Dönüşüm getirmeyen ve bizimle alakası olmayan bu aramalarda tetiklenmemiz neden…" at bounding box center [437, 297] width 403 height 24
click at [286, 302] on p "Dönüşüm getirmeyen ve bizimle alakası olmayan bu aramalarda tetiklenmemiz neden…" at bounding box center [437, 297] width 403 height 24
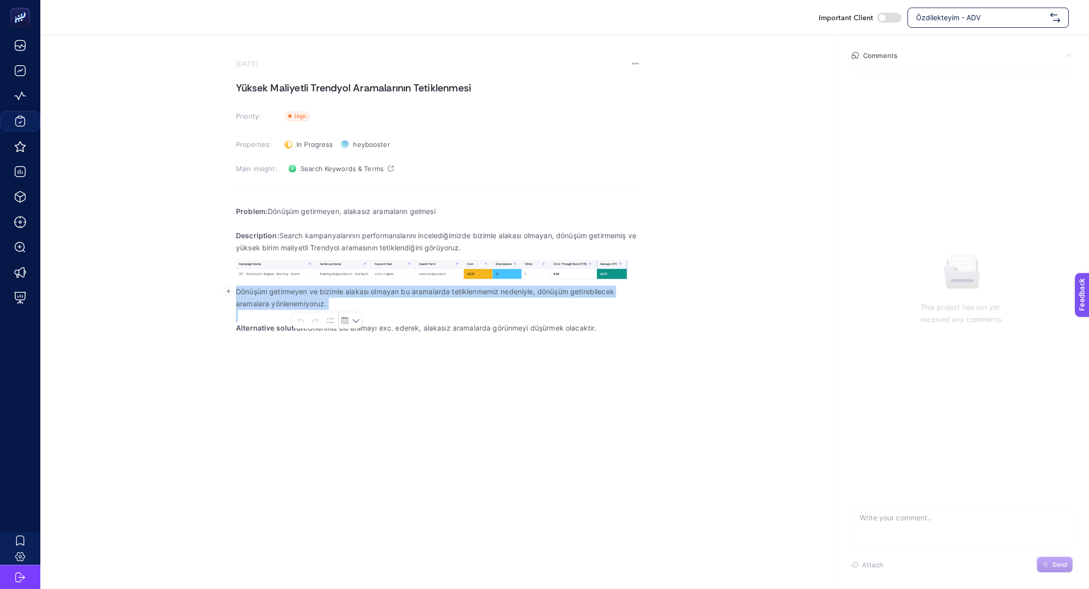
copy p "Dönüşüm getirmeyen ve bizimle alakası olmayan bu aramalarda tetiklenmemiz neden…"
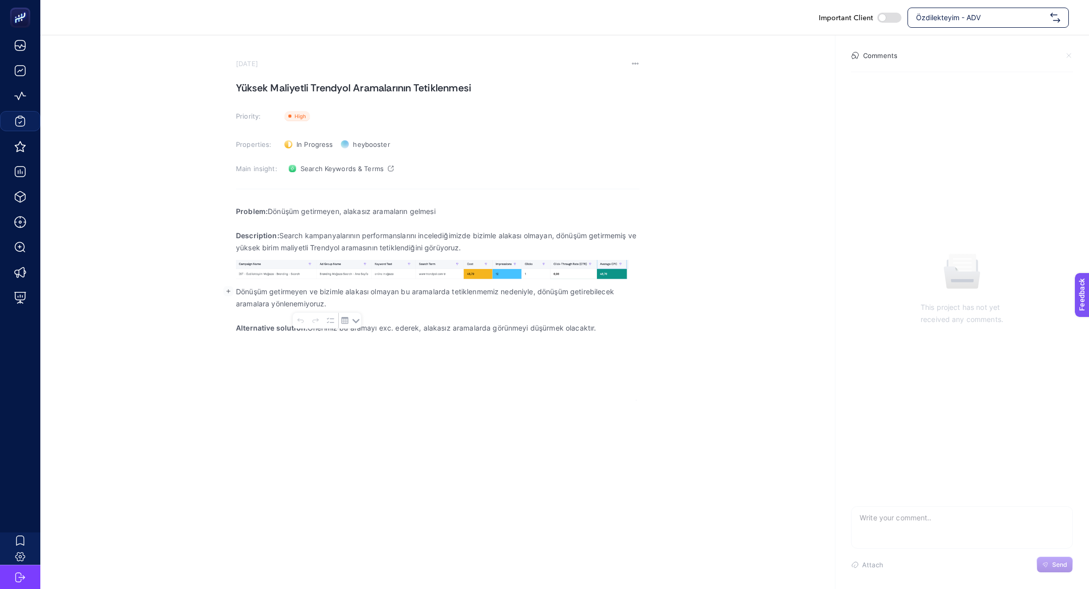
click at [415, 335] on p "Rich Text Editor. Editing area: main" at bounding box center [437, 340] width 403 height 12
click at [405, 326] on p "Alternative solution: Önerimiz bu aramayı exc. ederek, alakasız aramalarda görü…" at bounding box center [437, 328] width 403 height 12
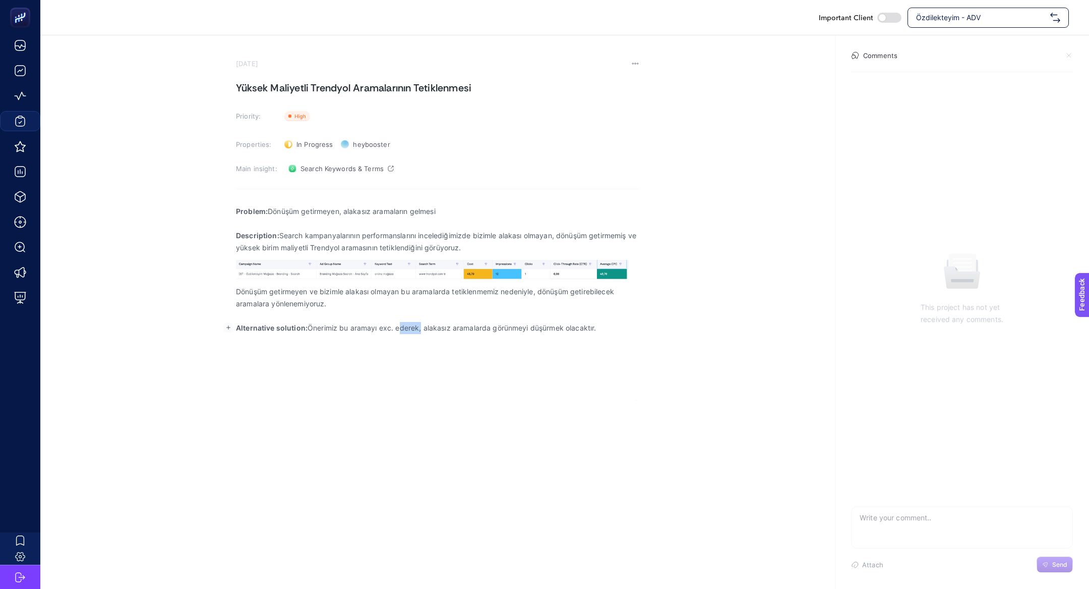
click at [405, 326] on p "Alternative solution: Önerimiz bu aramayı exc. ederek, alakasız aramalarda görü…" at bounding box center [437, 328] width 403 height 12
copy p "Alternative solution: Önerimiz bu aramayı exc. ederek, alakasız aramalarda görü…"
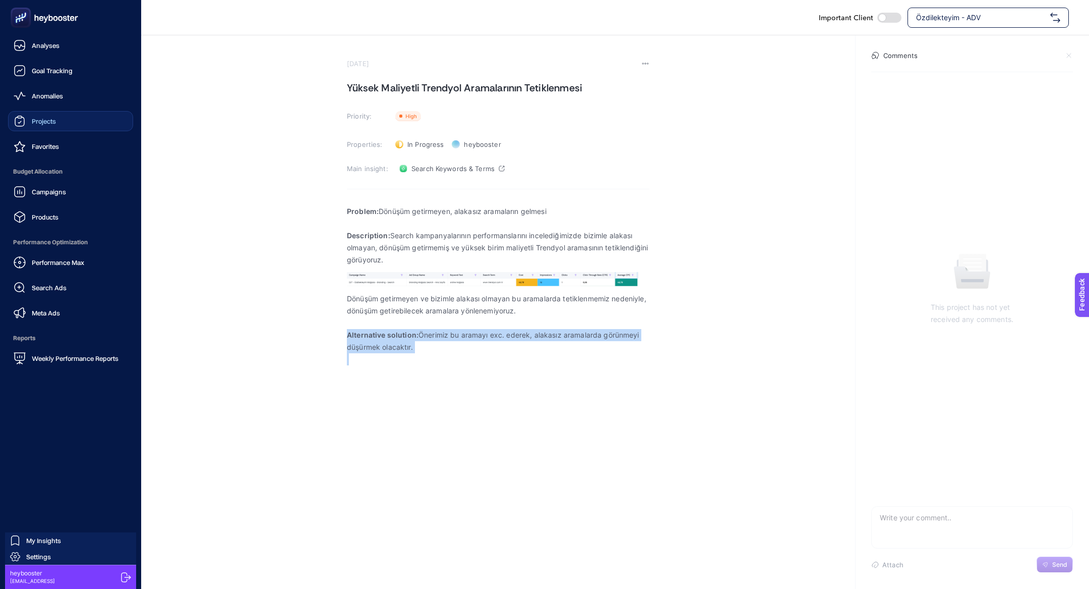
click at [60, 117] on link "Projects" at bounding box center [70, 121] width 125 height 20
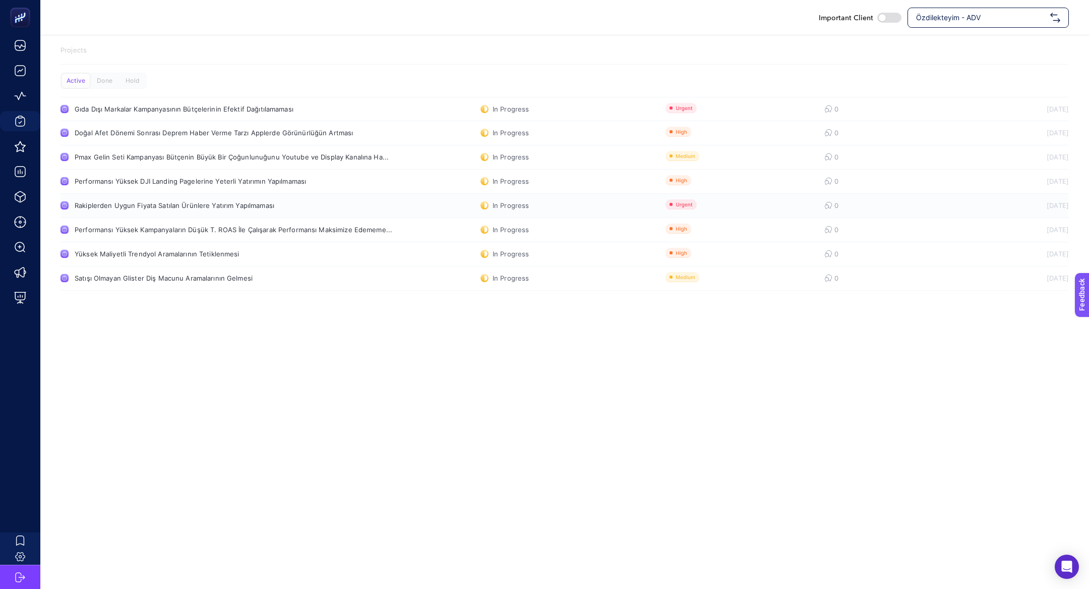
click at [144, 212] on link "Rakiplerden Uygun Fiyata Satılan Ürünlere Yatırım Yapılmaması In Progress 0 10.…" at bounding box center [565, 206] width 1009 height 24
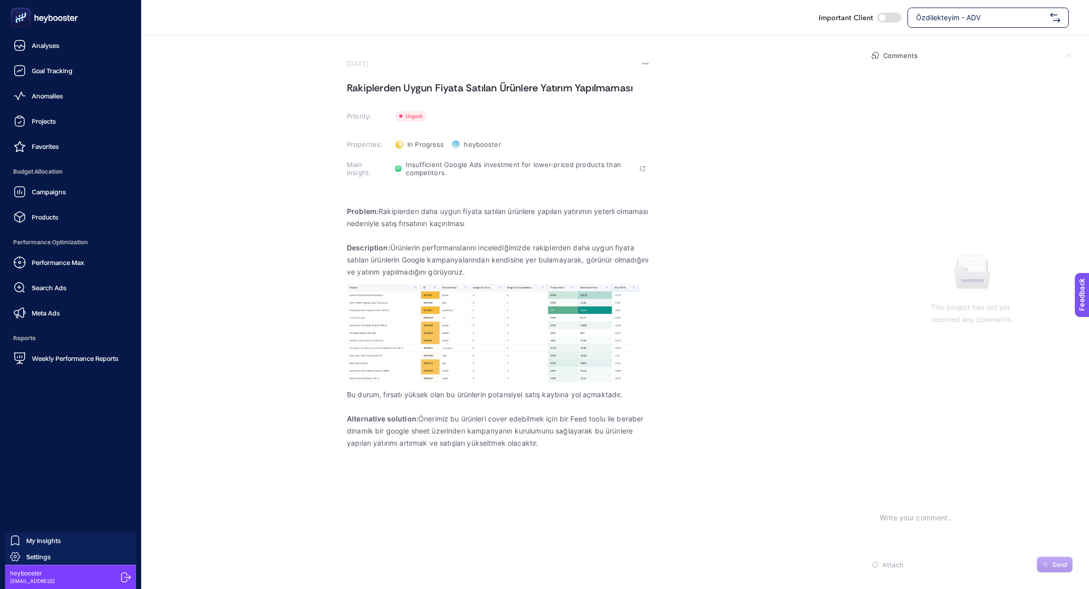
click at [25, 118] on icon at bounding box center [20, 121] width 12 height 12
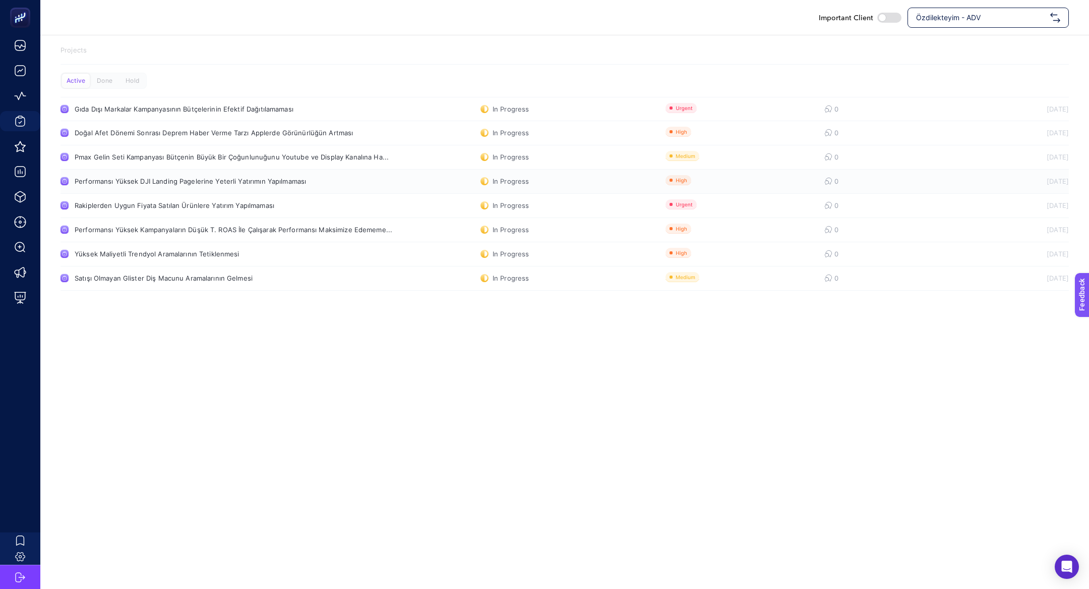
click at [241, 189] on link "Performansı Yüksek DJI Landing Pagelerine Yeterli Yatırımın Yapılmaması In Prog…" at bounding box center [565, 181] width 1009 height 24
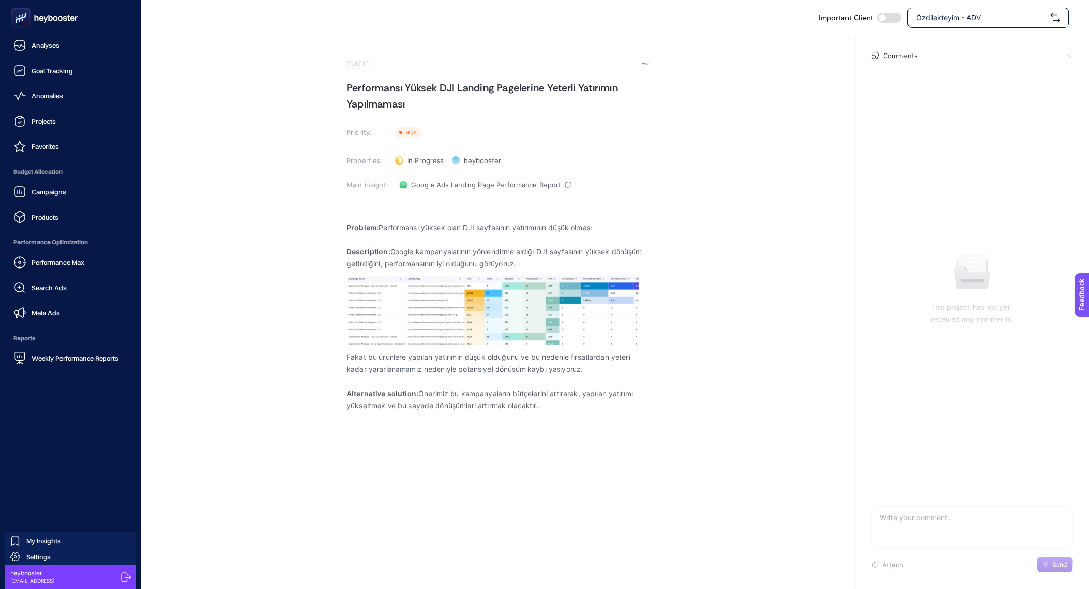
click at [49, 135] on ul "Analyses Goal Tracking Anomalies Projects Favorites Budget Allocation Campaigns…" at bounding box center [70, 201] width 125 height 333
click at [49, 125] on div "Projects" at bounding box center [35, 121] width 42 height 12
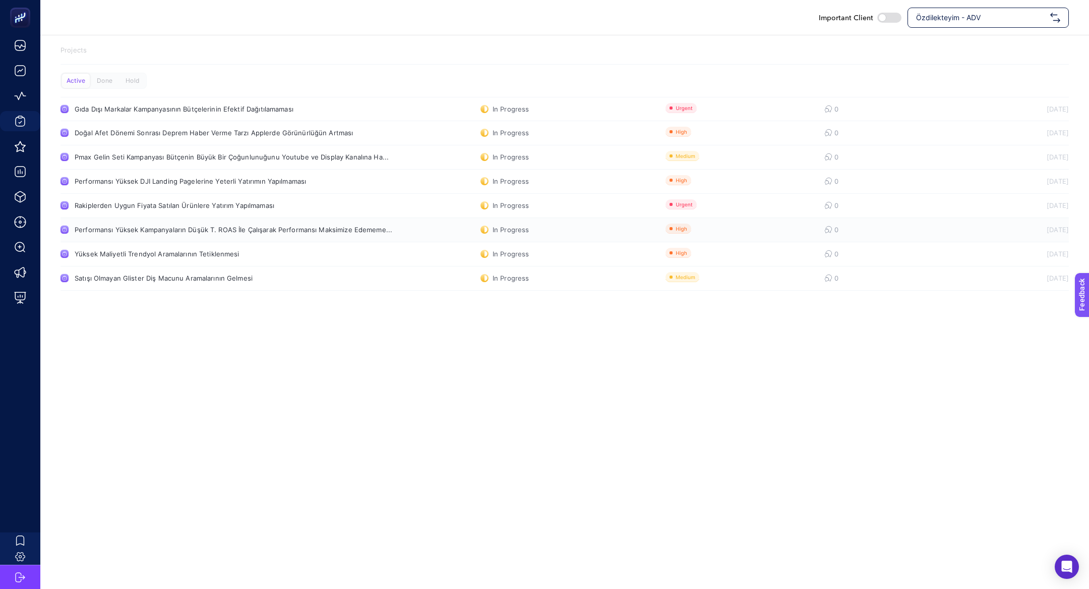
click at [205, 236] on link "Performansı Yüksek Kampanyaların Düşük T. ROAS İle Çalışarak Performansı Maksim…" at bounding box center [565, 230] width 1009 height 24
